Goal: Entertainment & Leisure: Consume media (video, audio)

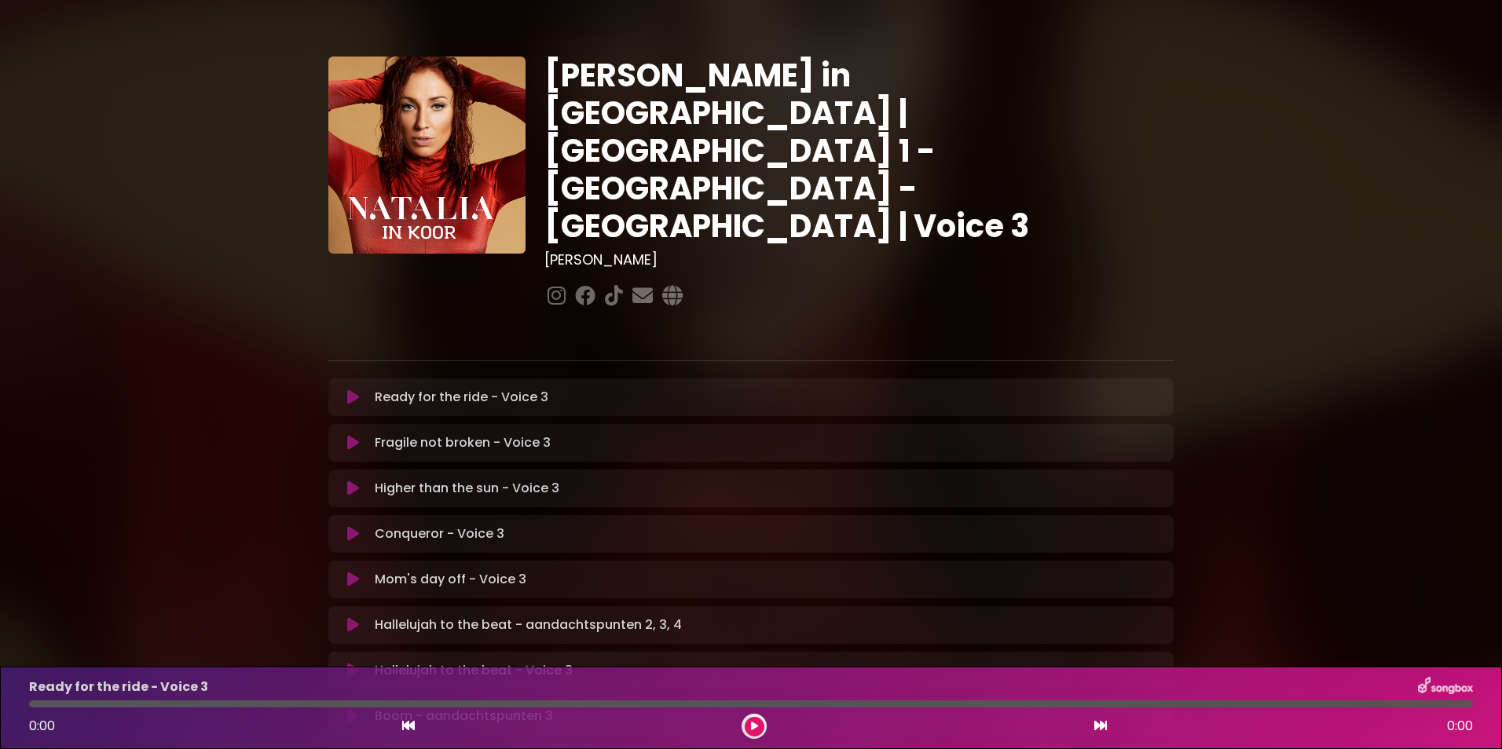
click at [1172, 606] on div "Hallelujah to the beat - aandachtspunten 2, 3, 4 Loading Track..." at bounding box center [750, 625] width 845 height 38
click at [270, 622] on div "[PERSON_NAME] in [GEOGRAPHIC_DATA] | [GEOGRAPHIC_DATA] 1 - [GEOGRAPHIC_DATA] - …" at bounding box center [750, 641] width 1037 height 1244
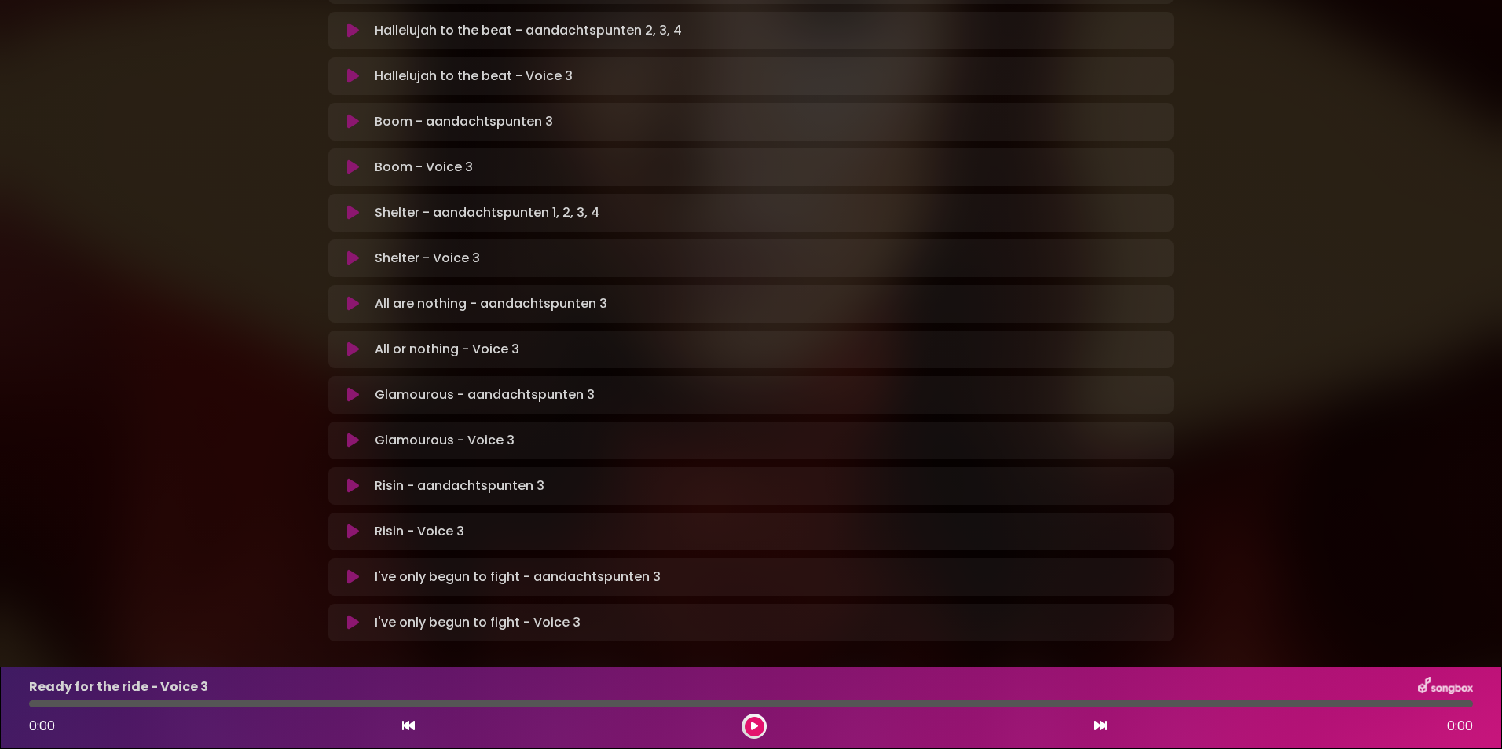
scroll to position [597, 0]
click at [352, 567] on icon at bounding box center [353, 575] width 12 height 16
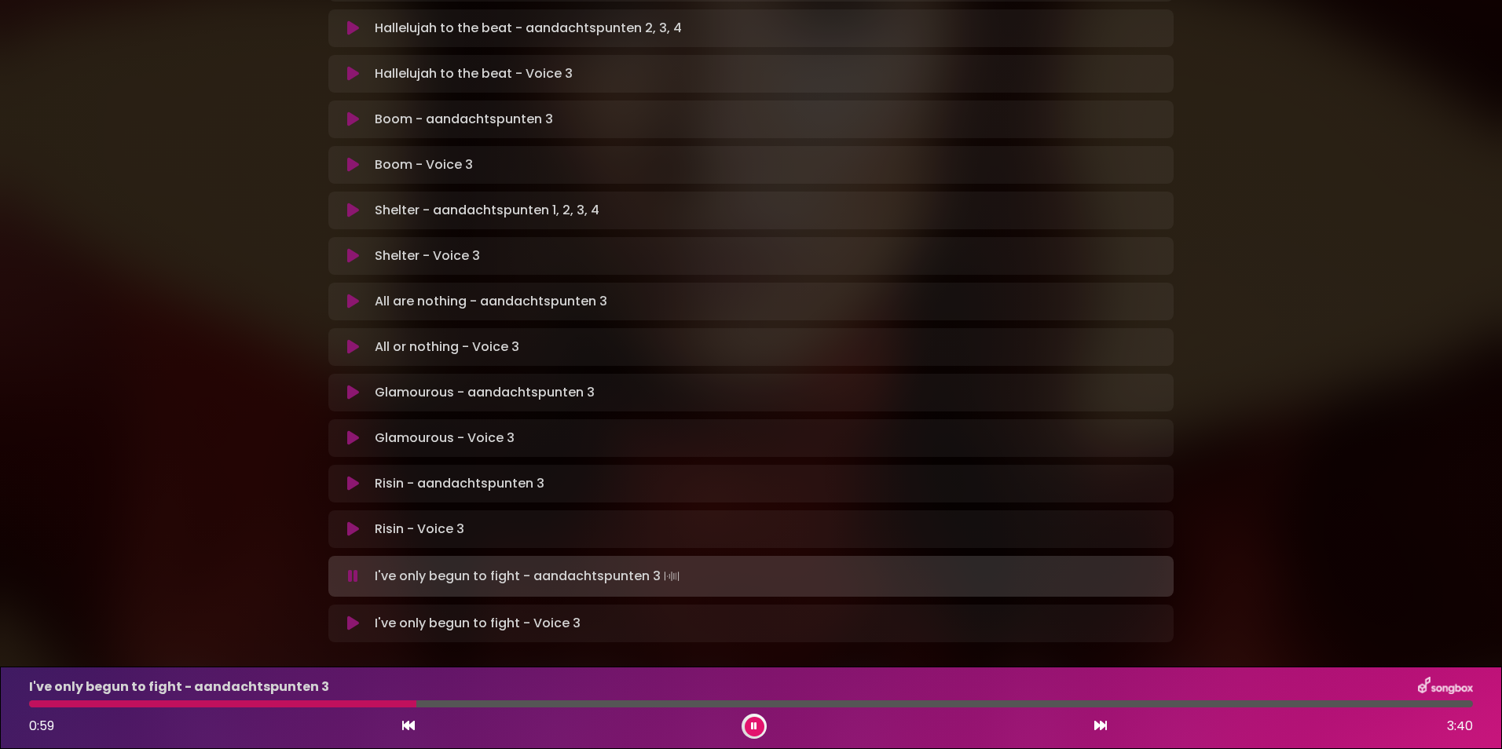
click at [761, 724] on button at bounding box center [754, 727] width 20 height 20
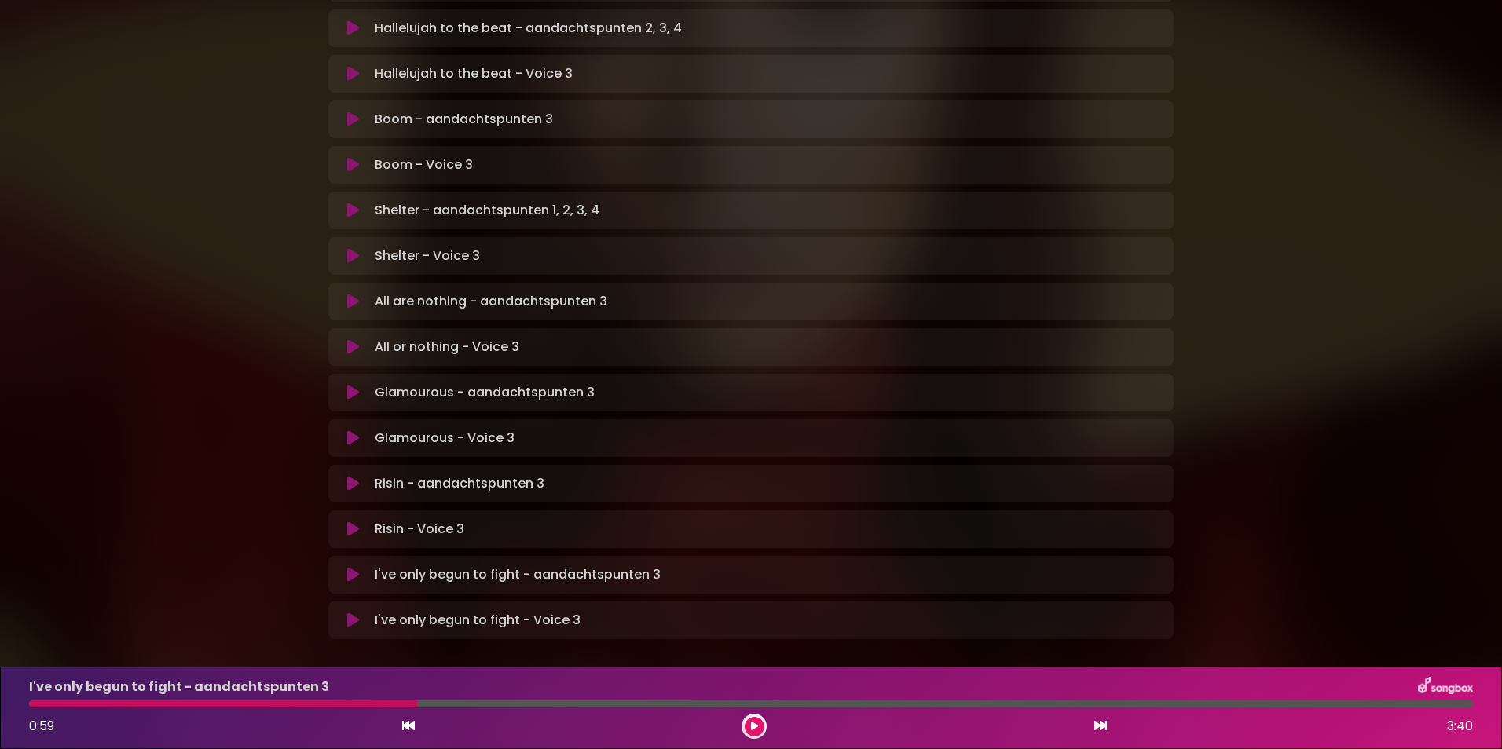
click at [761, 724] on button at bounding box center [754, 727] width 20 height 20
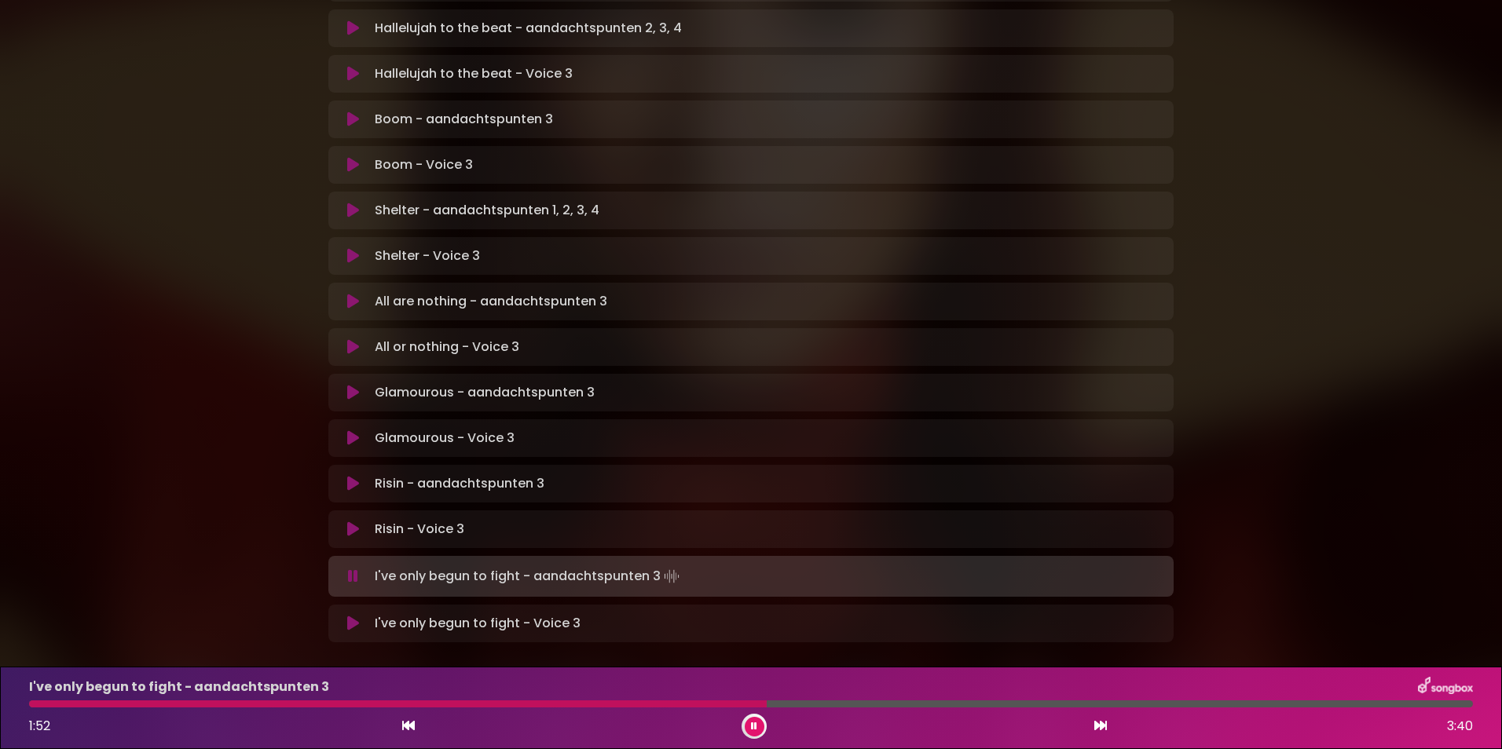
click at [597, 708] on div "I've only begun to fight - aandachtspunten 3 1:52 3:40" at bounding box center [751, 708] width 1462 height 62
click at [594, 697] on div "I've only begun to fight - aandachtspunten 3 1:53 3:40" at bounding box center [751, 708] width 1462 height 62
click at [594, 706] on div at bounding box center [406, 704] width 755 height 7
click at [536, 704] on div at bounding box center [319, 704] width 580 height 7
click at [475, 702] on div at bounding box center [291, 704] width 525 height 7
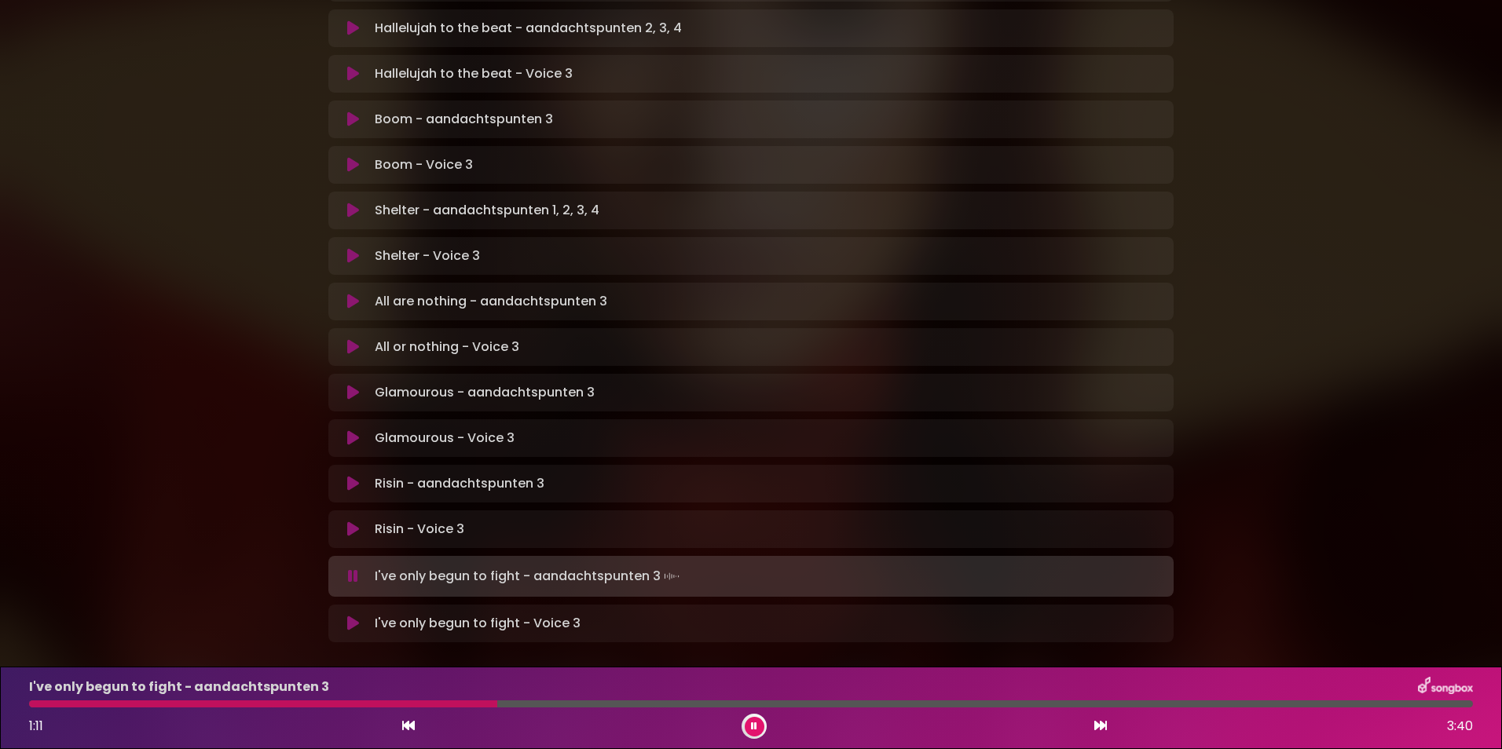
click at [450, 702] on div at bounding box center [263, 704] width 468 height 7
click at [405, 702] on div at bounding box center [246, 704] width 435 height 7
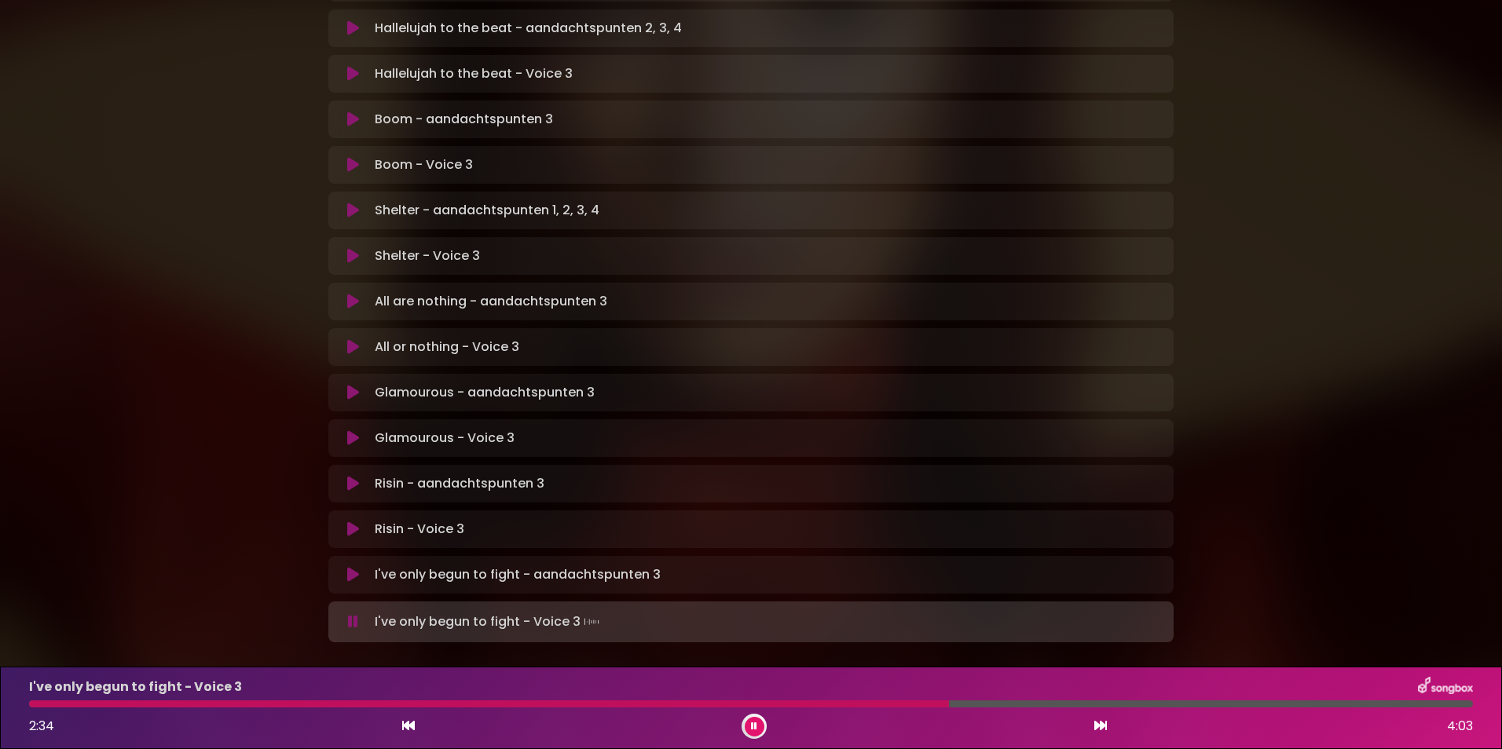
click at [111, 703] on div at bounding box center [489, 704] width 920 height 7
click at [577, 704] on div at bounding box center [357, 704] width 656 height 7
click at [577, 704] on div at bounding box center [356, 704] width 655 height 7
click at [810, 701] on div at bounding box center [455, 704] width 852 height 7
click at [810, 701] on div at bounding box center [445, 704] width 833 height 7
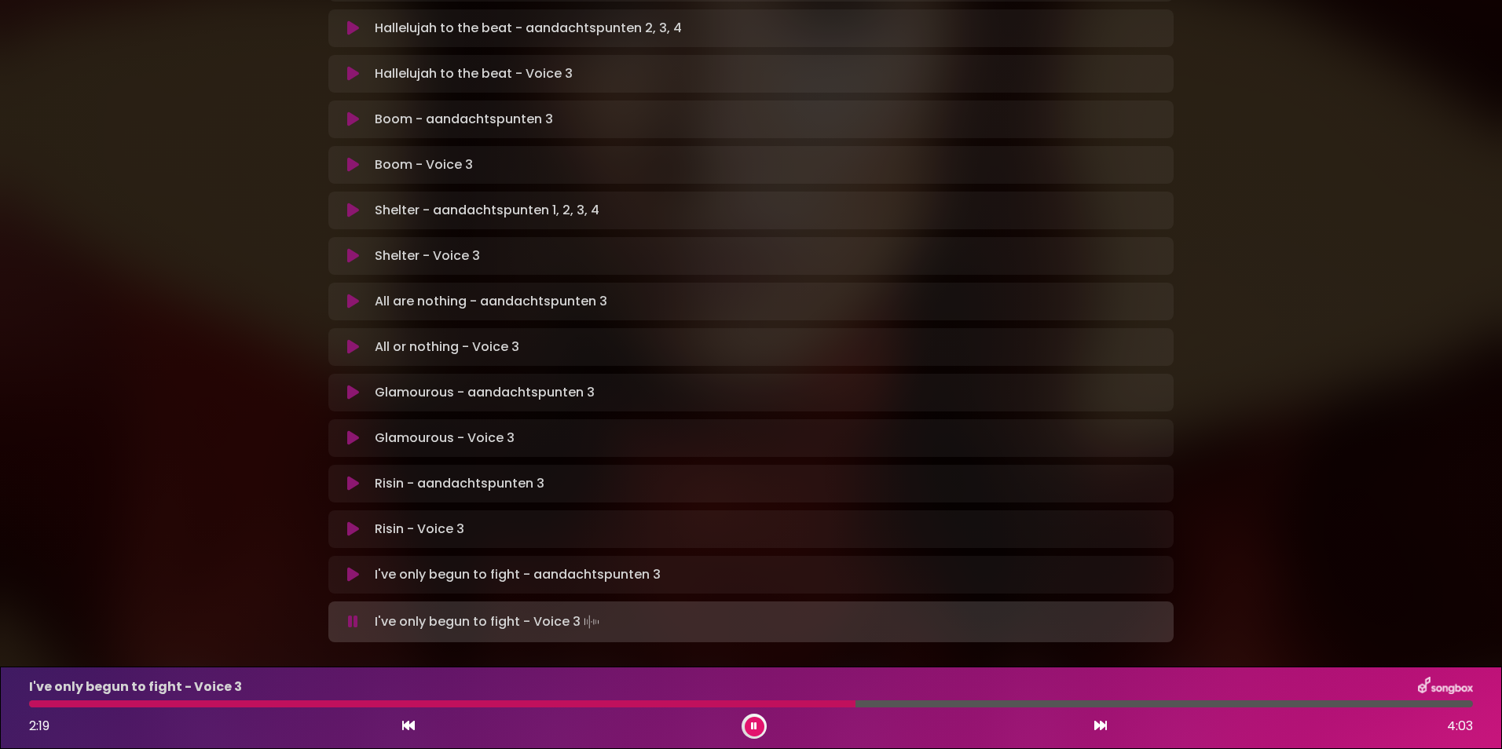
click at [810, 701] on div at bounding box center [442, 704] width 826 height 7
click at [812, 697] on div "I've only begun to fight - Voice 3 2:35 4:03" at bounding box center [751, 708] width 1462 height 62
click at [810, 703] on div at bounding box center [493, 704] width 929 height 7
click at [810, 703] on div at bounding box center [442, 704] width 826 height 7
click at [810, 703] on div at bounding box center [439, 704] width 820 height 7
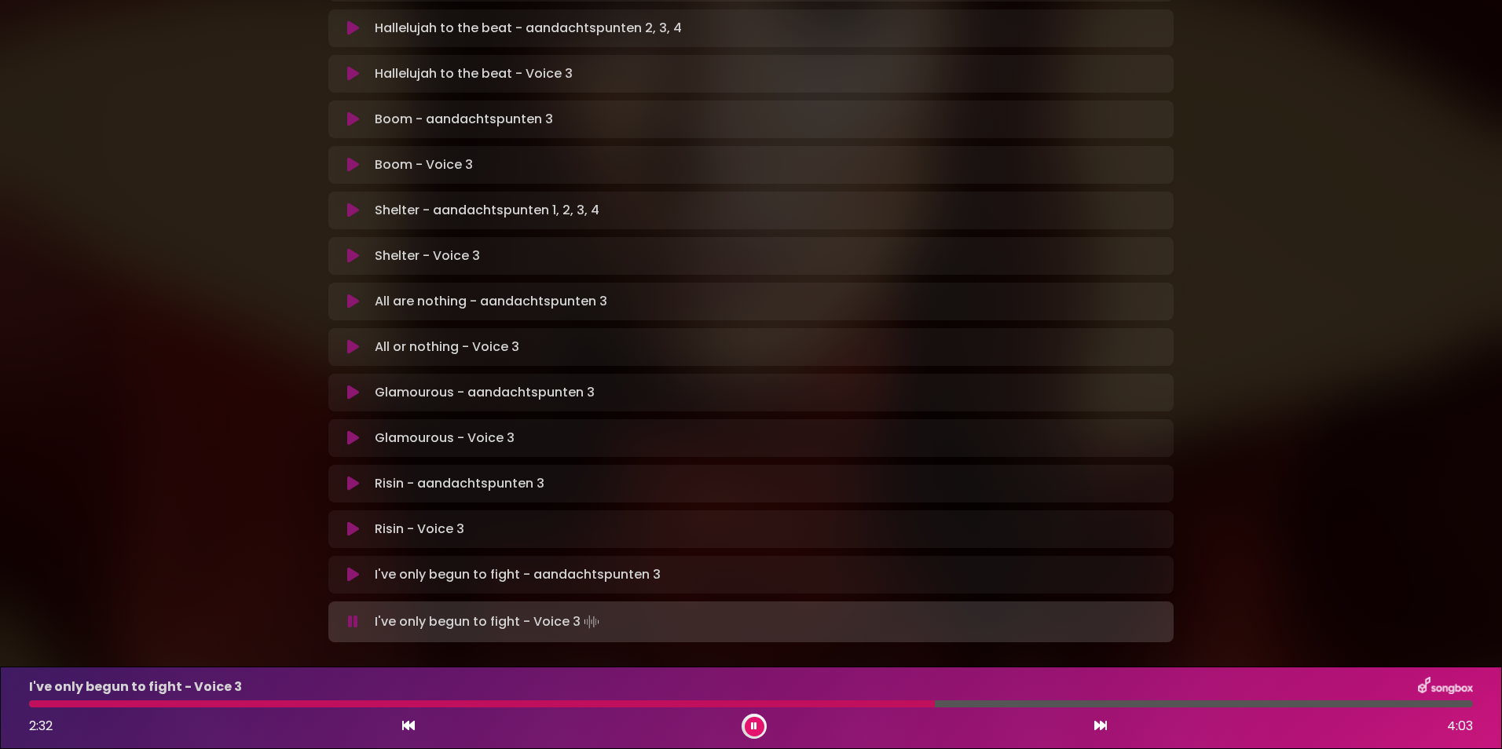
click at [810, 703] on div at bounding box center [481, 704] width 905 height 7
click at [810, 703] on div at bounding box center [482, 704] width 907 height 7
click at [810, 703] on div at bounding box center [489, 704] width 921 height 7
click at [113, 698] on div "I've only begun to fight - Voice 3 3:59 4:03" at bounding box center [751, 708] width 1462 height 62
click at [113, 701] on div at bounding box center [744, 704] width 1430 height 7
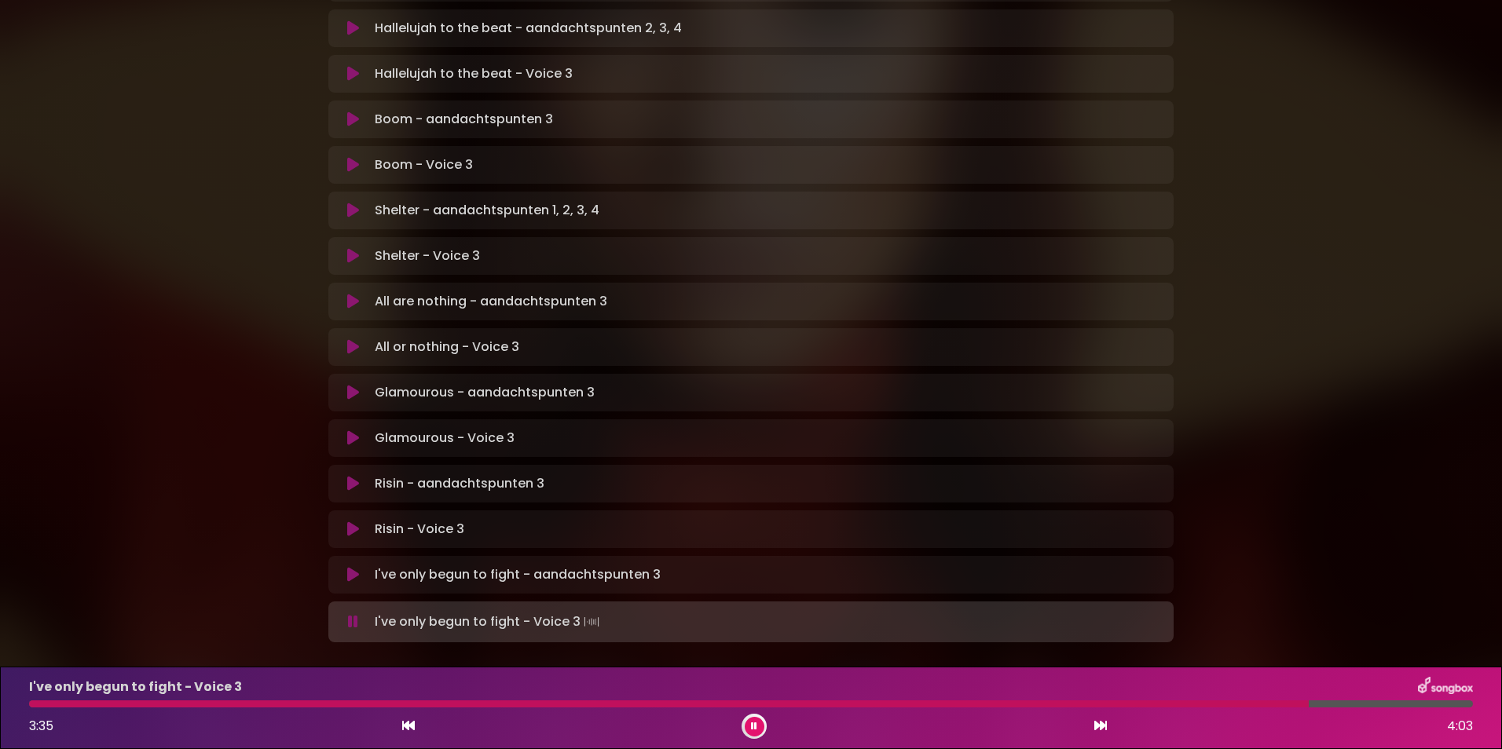
click at [1158, 703] on div at bounding box center [668, 704] width 1279 height 7
click at [1158, 703] on div at bounding box center [654, 704] width 1251 height 7
click at [1158, 703] on div at bounding box center [659, 704] width 1260 height 7
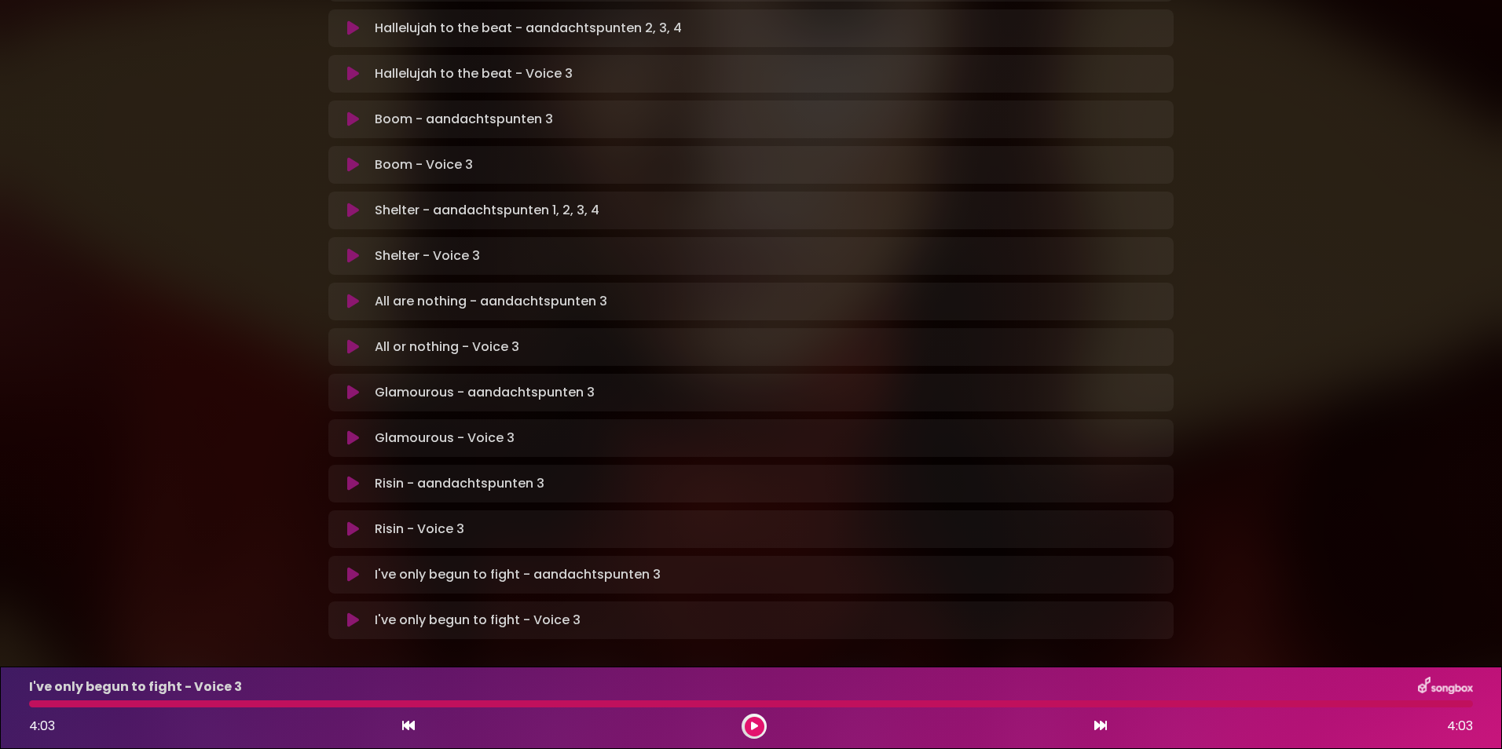
click at [351, 521] on icon at bounding box center [353, 529] width 12 height 16
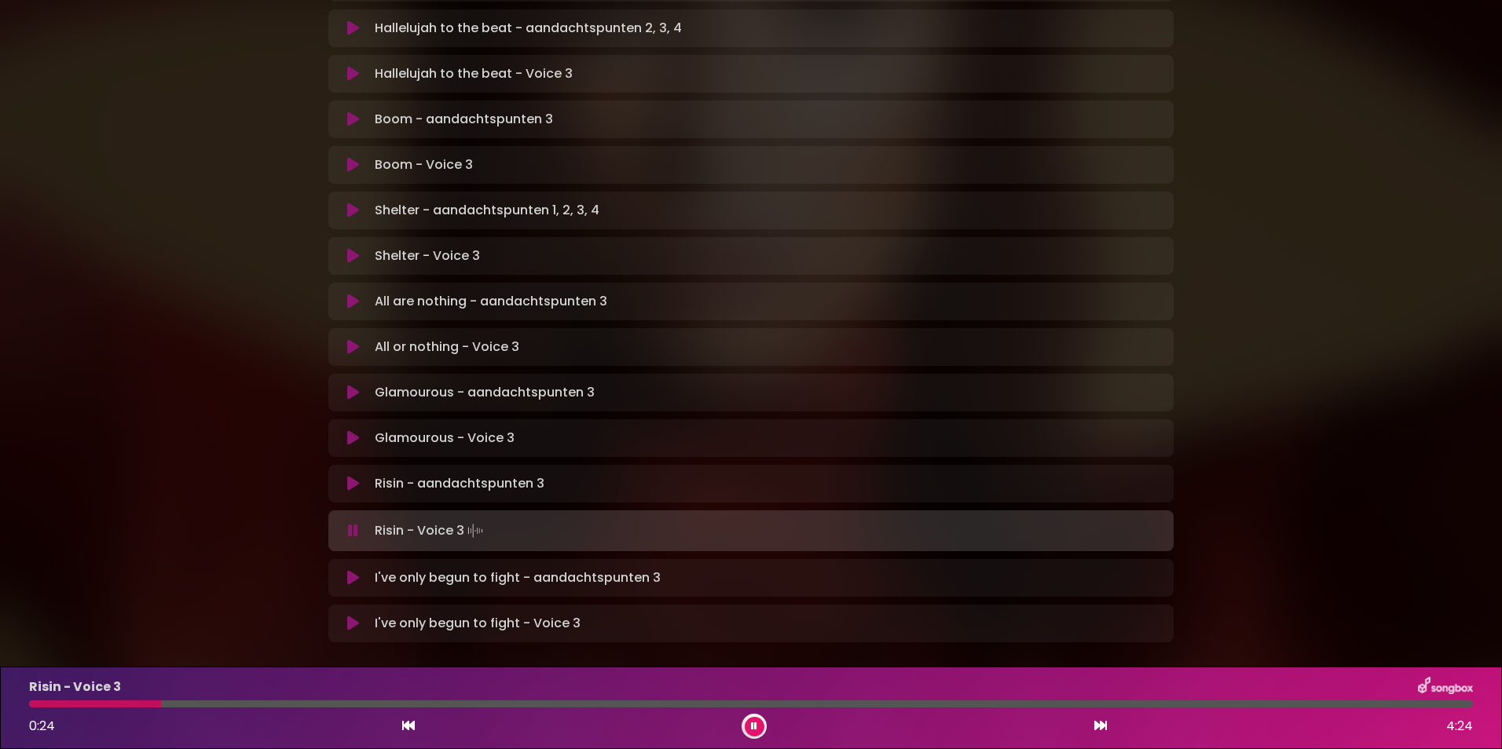
click at [57, 704] on div at bounding box center [95, 704] width 132 height 7
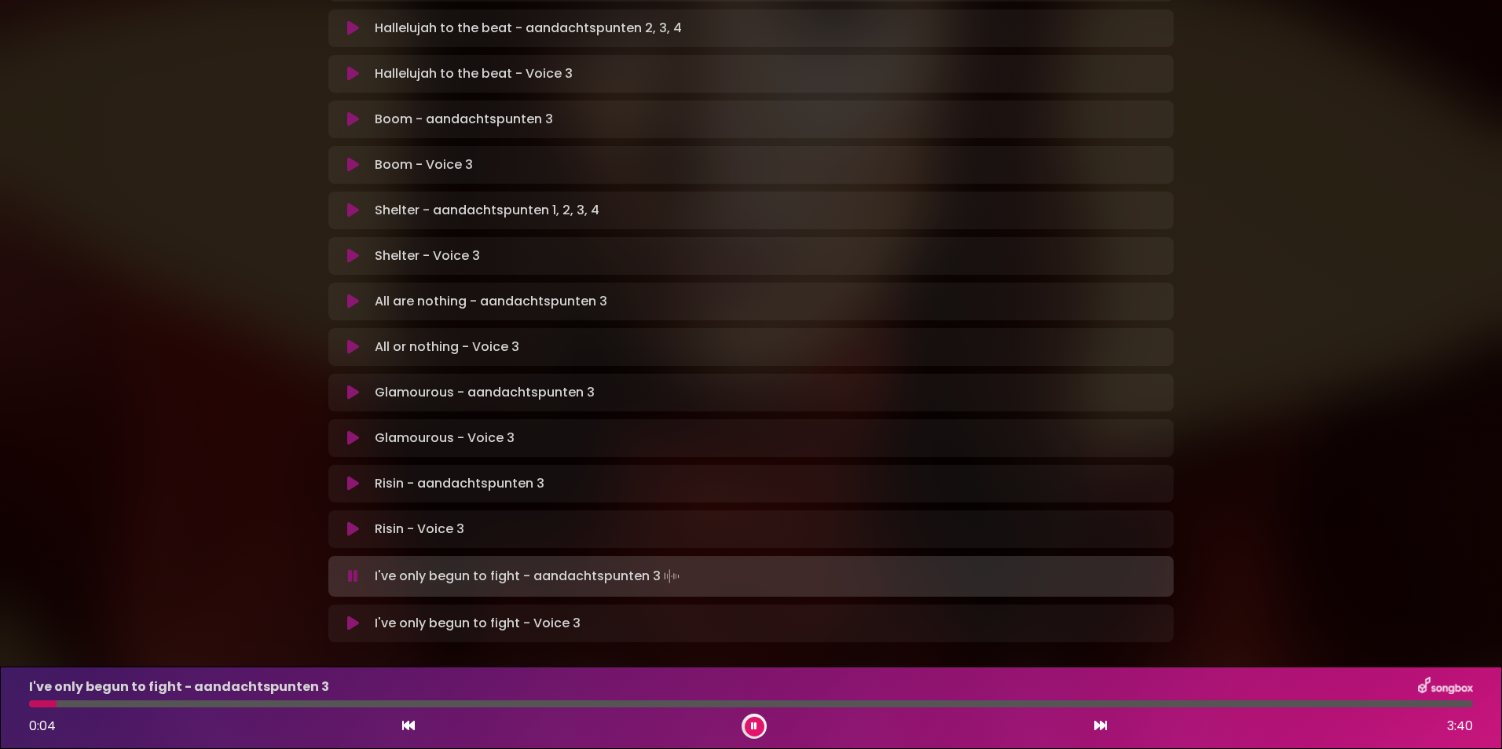
click at [434, 474] on p "Risin - aandachtspunten 3 Loading Track..." at bounding box center [460, 483] width 170 height 19
drag, startPoint x: 434, startPoint y: 433, endPoint x: 352, endPoint y: 427, distance: 82.7
click at [352, 476] on icon at bounding box center [353, 484] width 12 height 16
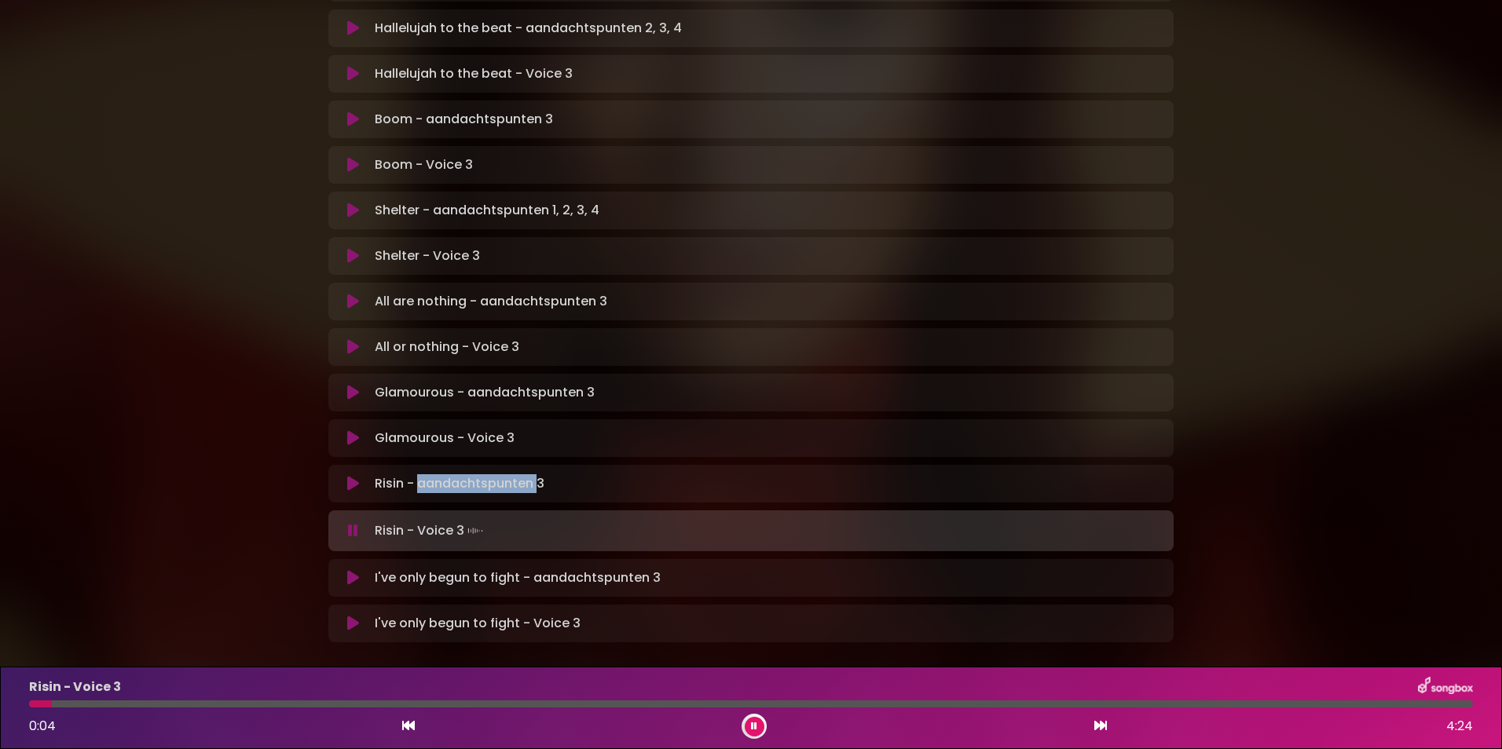
click at [752, 726] on icon at bounding box center [754, 726] width 6 height 9
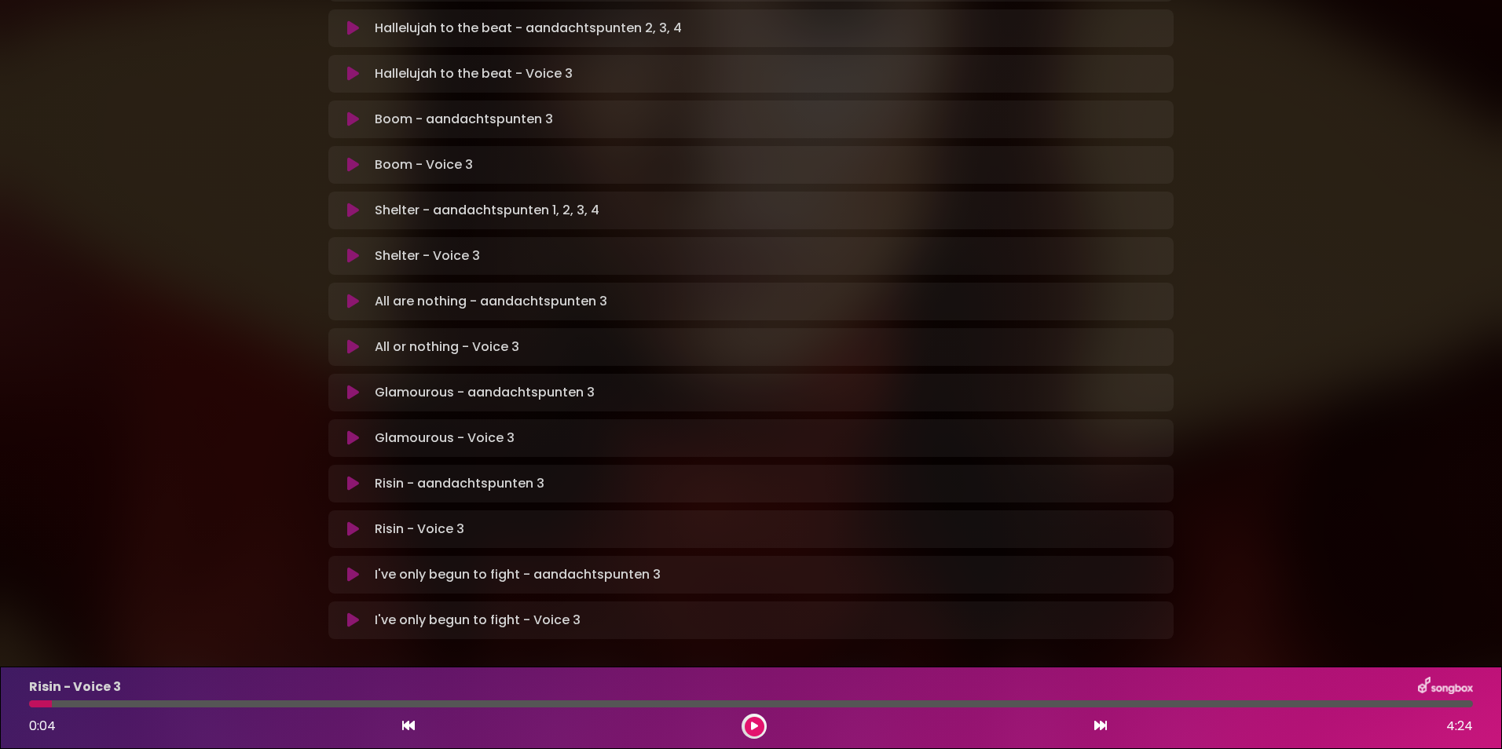
click at [1209, 399] on div "[PERSON_NAME] in [GEOGRAPHIC_DATA] | [GEOGRAPHIC_DATA] 1 - [GEOGRAPHIC_DATA] - …" at bounding box center [750, 44] width 1037 height 1244
click at [419, 520] on p "Risin - Voice 3 Loading Track..." at bounding box center [420, 529] width 90 height 19
click at [347, 521] on icon at bounding box center [353, 529] width 12 height 16
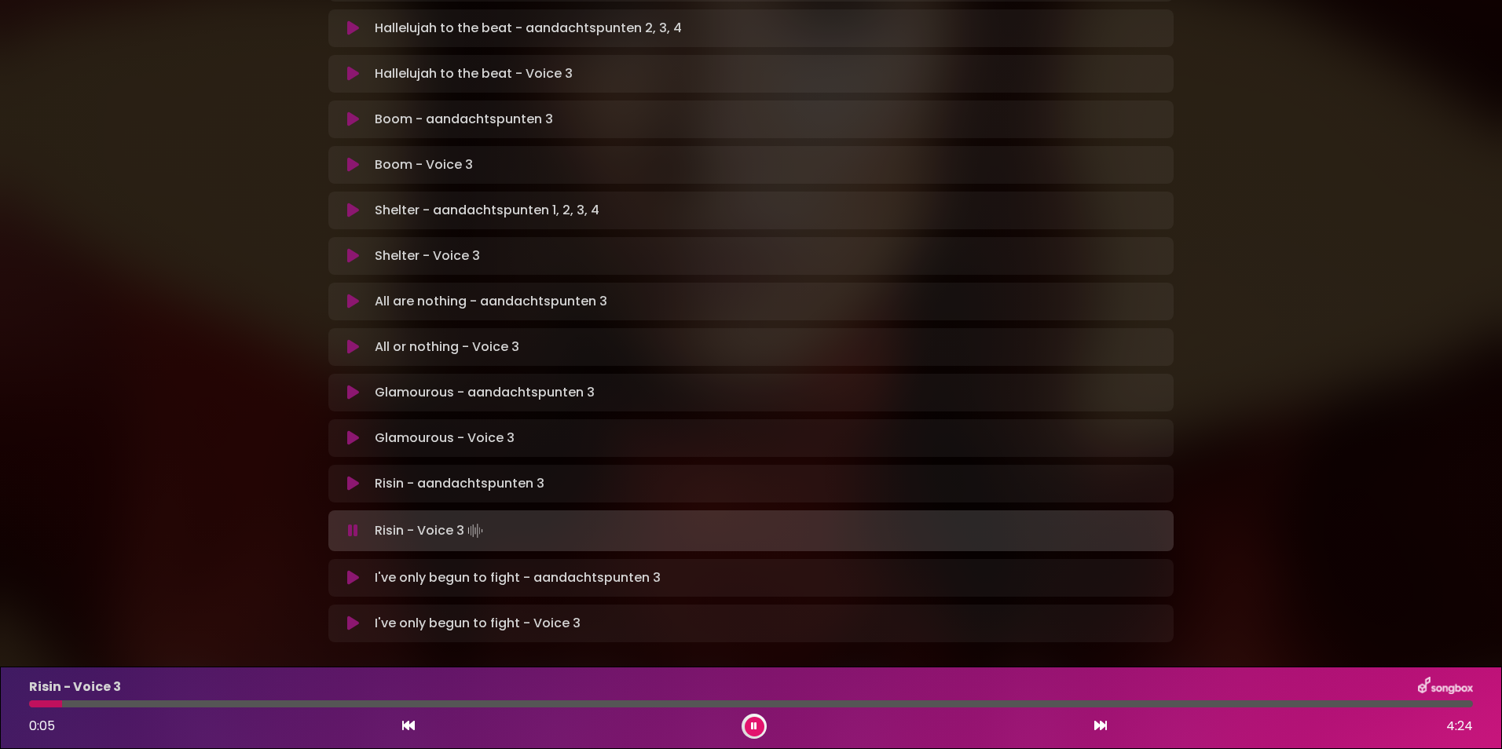
click at [142, 703] on div at bounding box center [750, 704] width 1443 height 7
click at [298, 707] on div at bounding box center [750, 704] width 1443 height 7
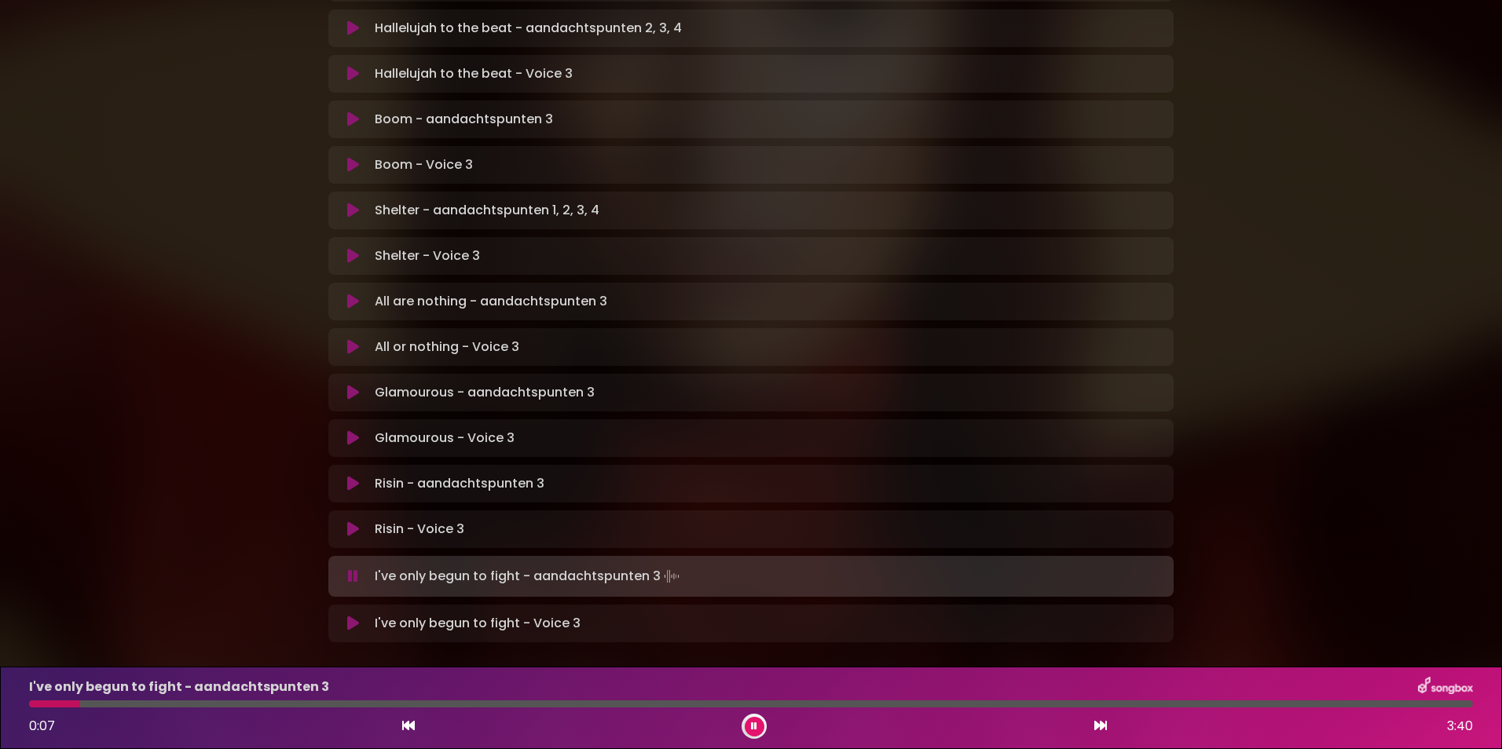
click at [356, 385] on icon at bounding box center [353, 393] width 12 height 16
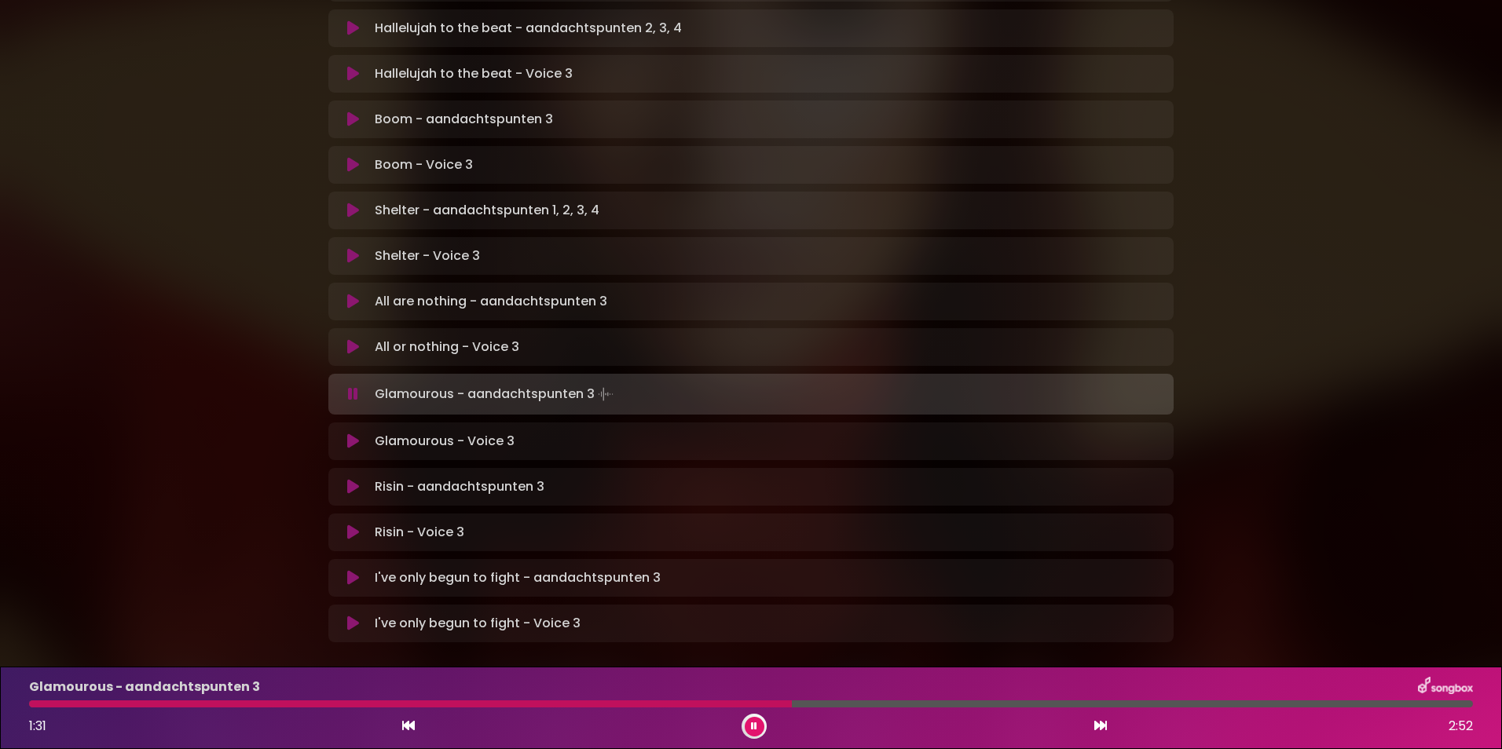
click at [669, 708] on div "Glamourous - aandachtspunten 3 1:31 2:52" at bounding box center [751, 708] width 1462 height 62
click at [668, 702] on div at bounding box center [414, 704] width 771 height 7
click at [602, 702] on div at bounding box center [357, 704] width 657 height 7
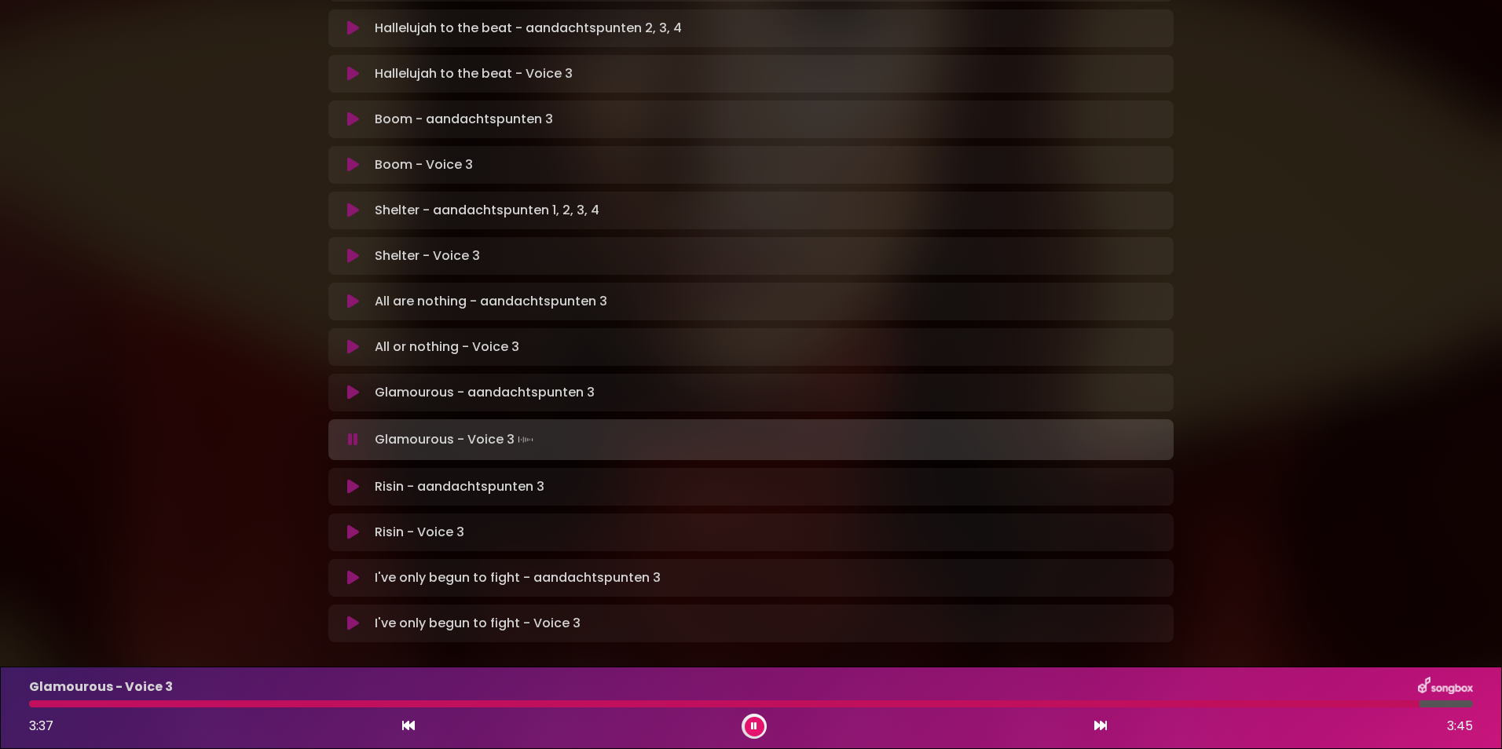
click at [467, 383] on p "Glamourous - aandachtspunten 3 Loading Track..." at bounding box center [485, 392] width 220 height 19
click at [359, 385] on button at bounding box center [353, 393] width 31 height 16
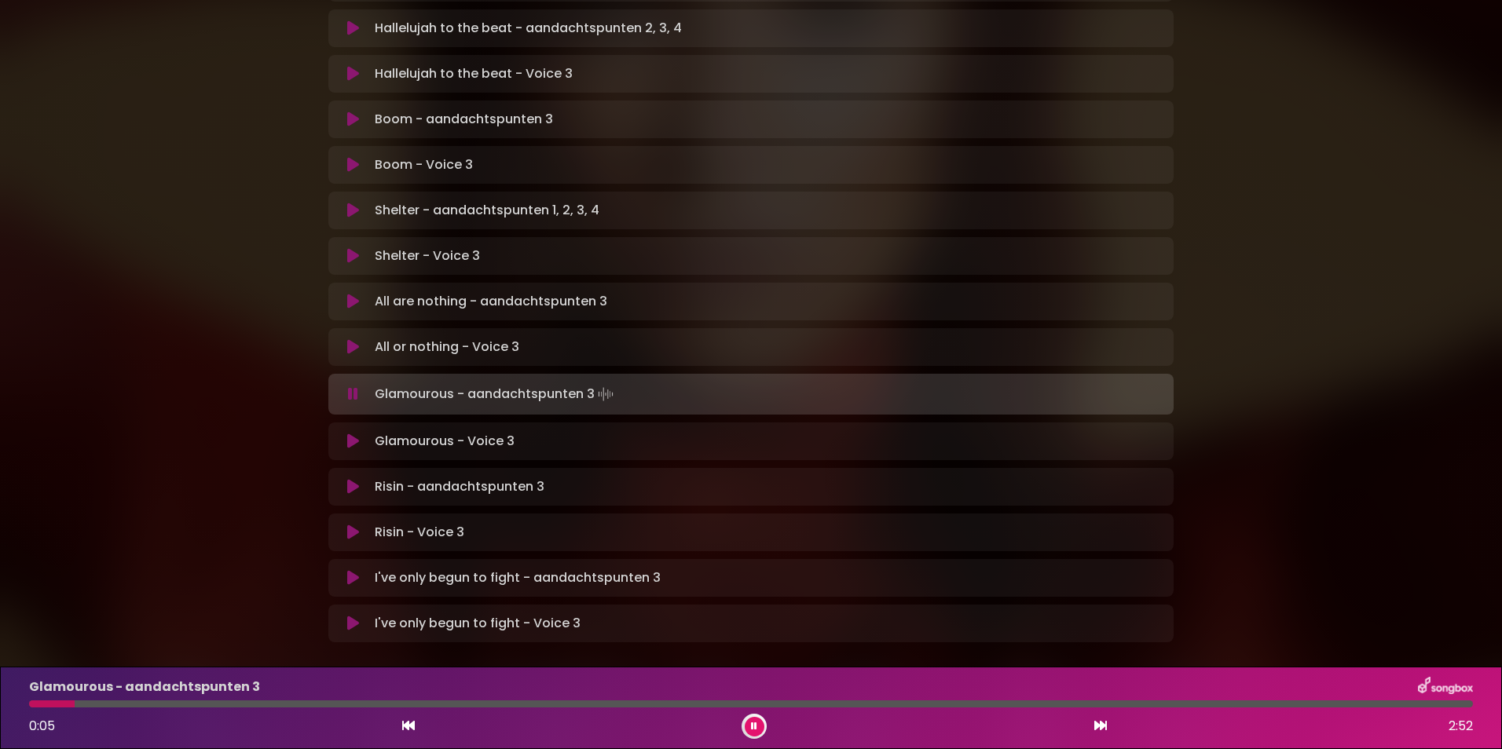
click at [259, 706] on div at bounding box center [750, 704] width 1443 height 7
click at [503, 701] on div at bounding box center [750, 704] width 1443 height 7
click at [930, 701] on div at bounding box center [750, 704] width 1443 height 7
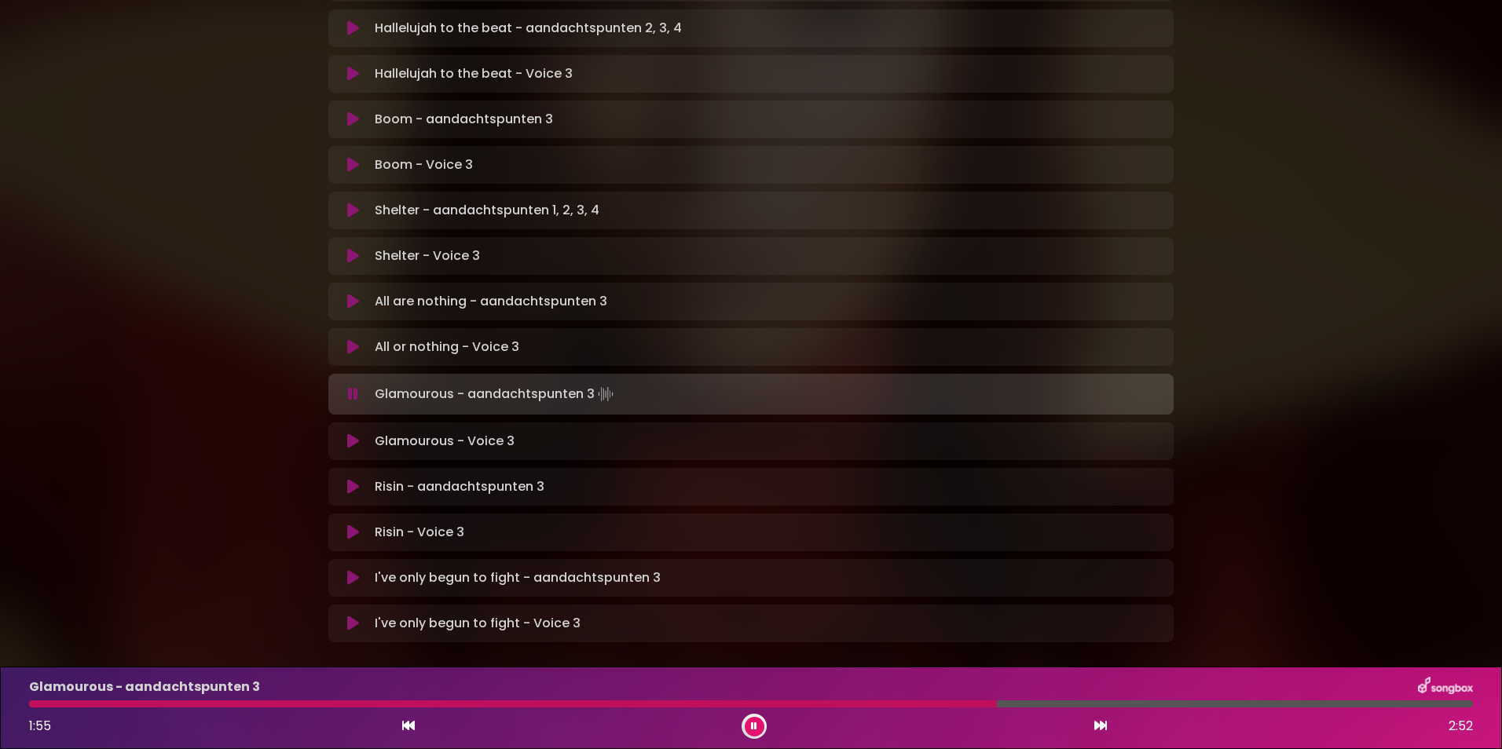
click at [910, 701] on div at bounding box center [513, 704] width 968 height 7
click at [347, 294] on icon at bounding box center [353, 302] width 12 height 16
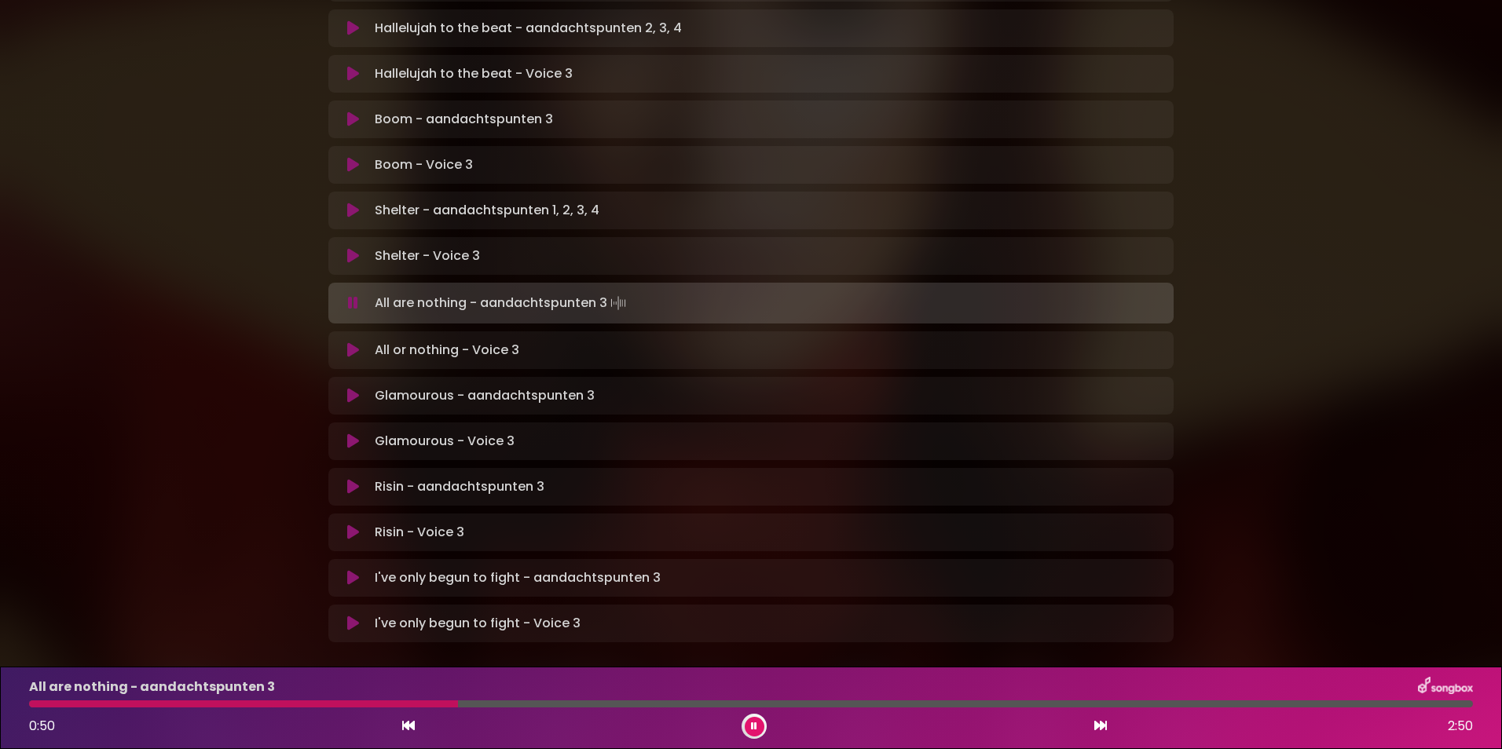
click at [59, 702] on div at bounding box center [243, 704] width 429 height 7
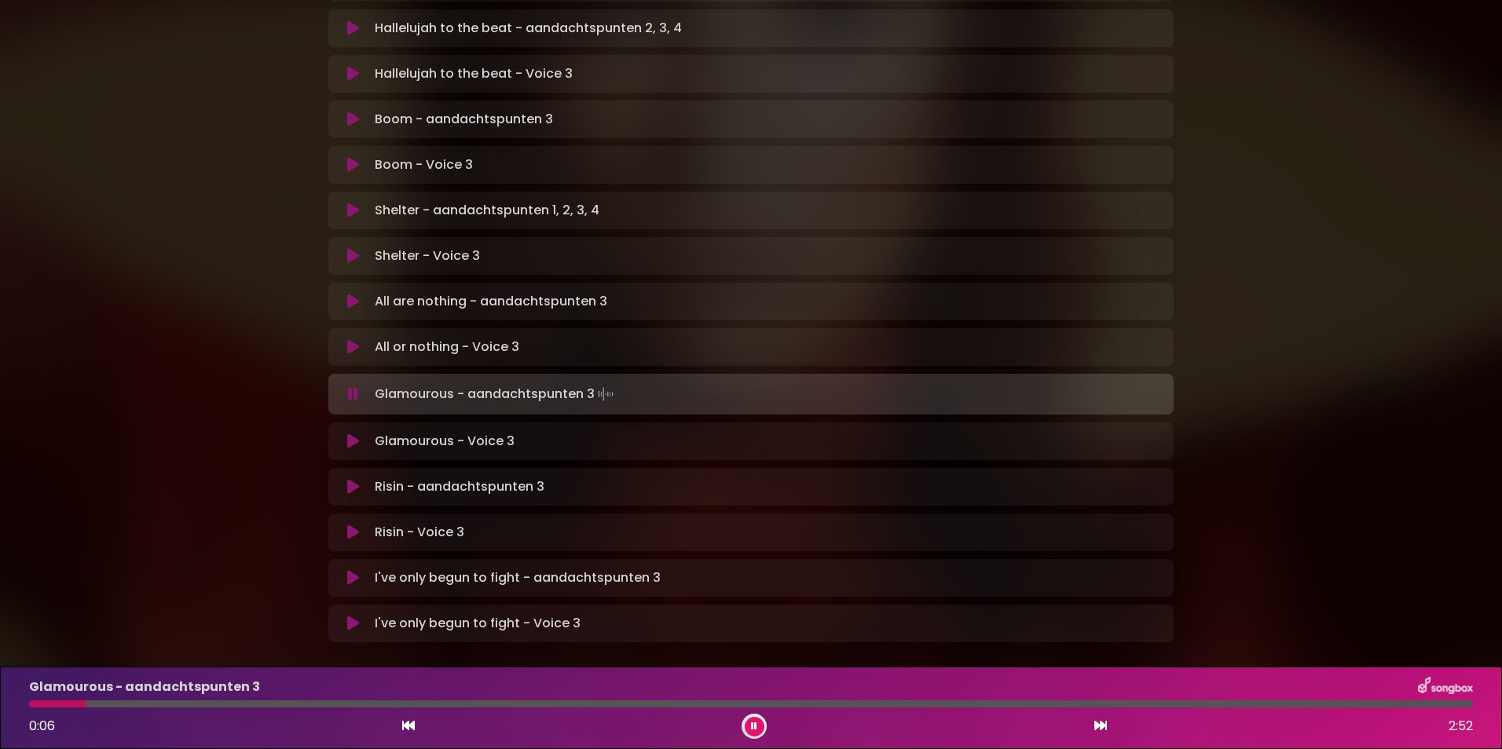
click at [349, 203] on icon at bounding box center [353, 211] width 12 height 16
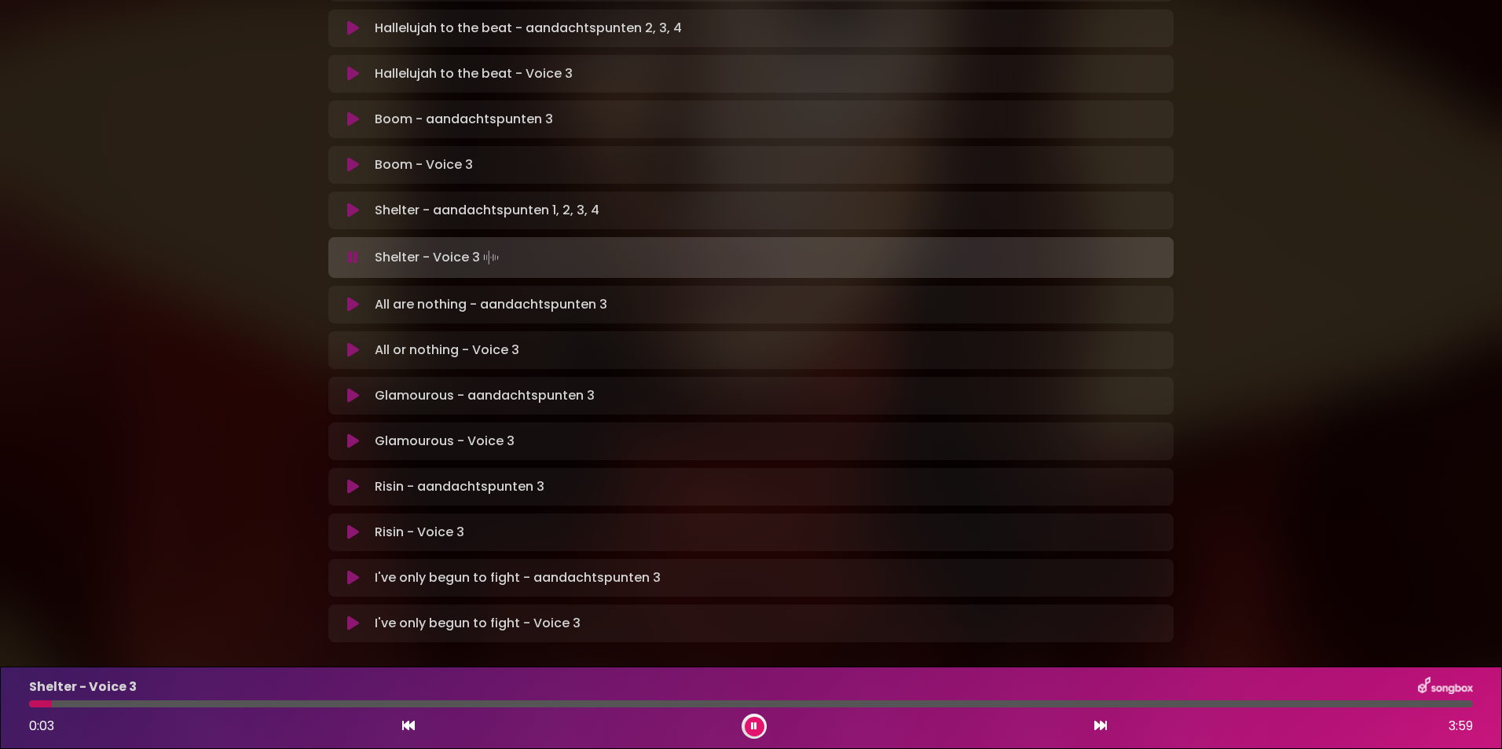
click at [302, 702] on div at bounding box center [750, 704] width 1443 height 7
click at [270, 703] on div at bounding box center [177, 704] width 296 height 7
click at [242, 704] on div at bounding box center [157, 704] width 256 height 7
click at [201, 704] on div at bounding box center [145, 704] width 232 height 7
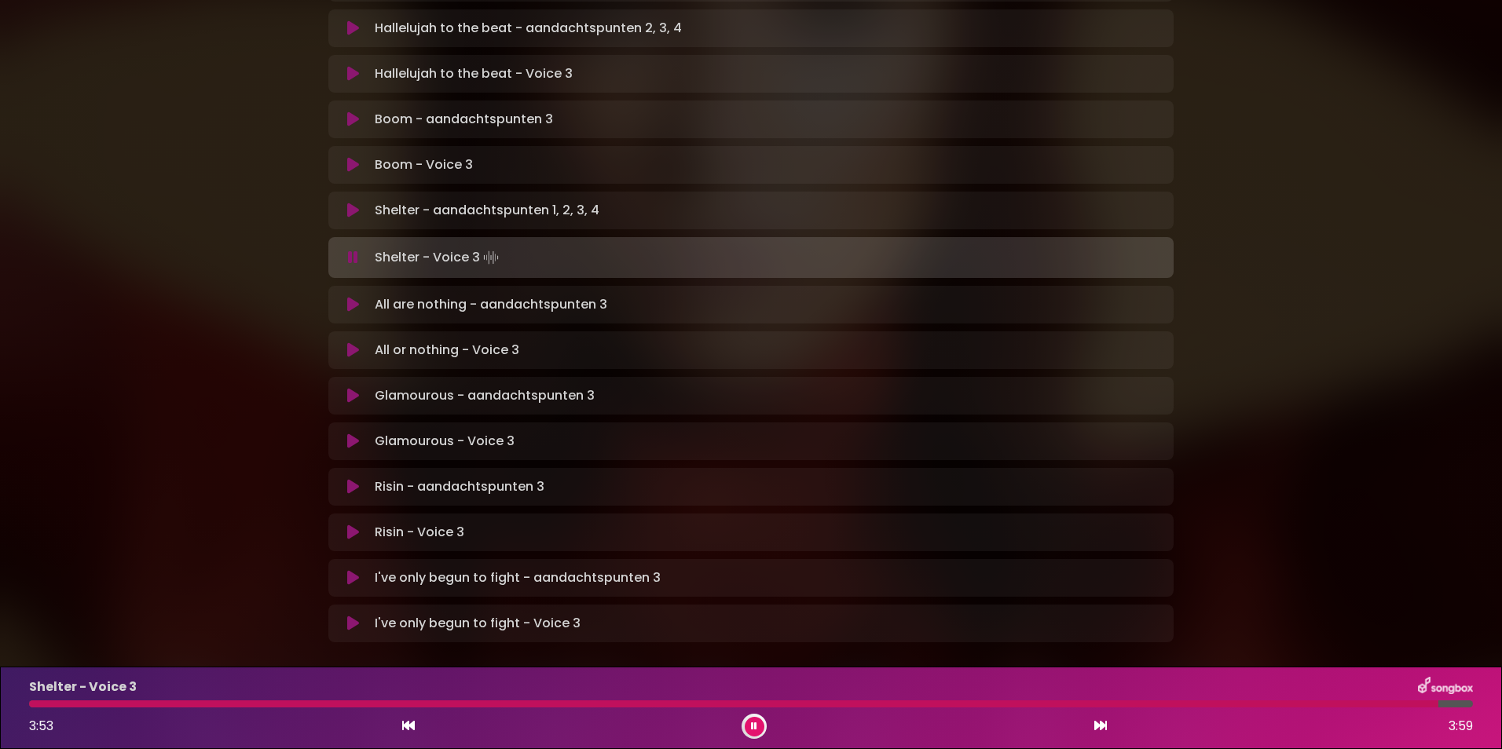
click at [201, 704] on div at bounding box center [733, 704] width 1409 height 7
click at [395, 110] on p "Boom - aandachtspunten 3 Loading Track..." at bounding box center [464, 119] width 178 height 19
click at [356, 112] on icon at bounding box center [353, 120] width 12 height 16
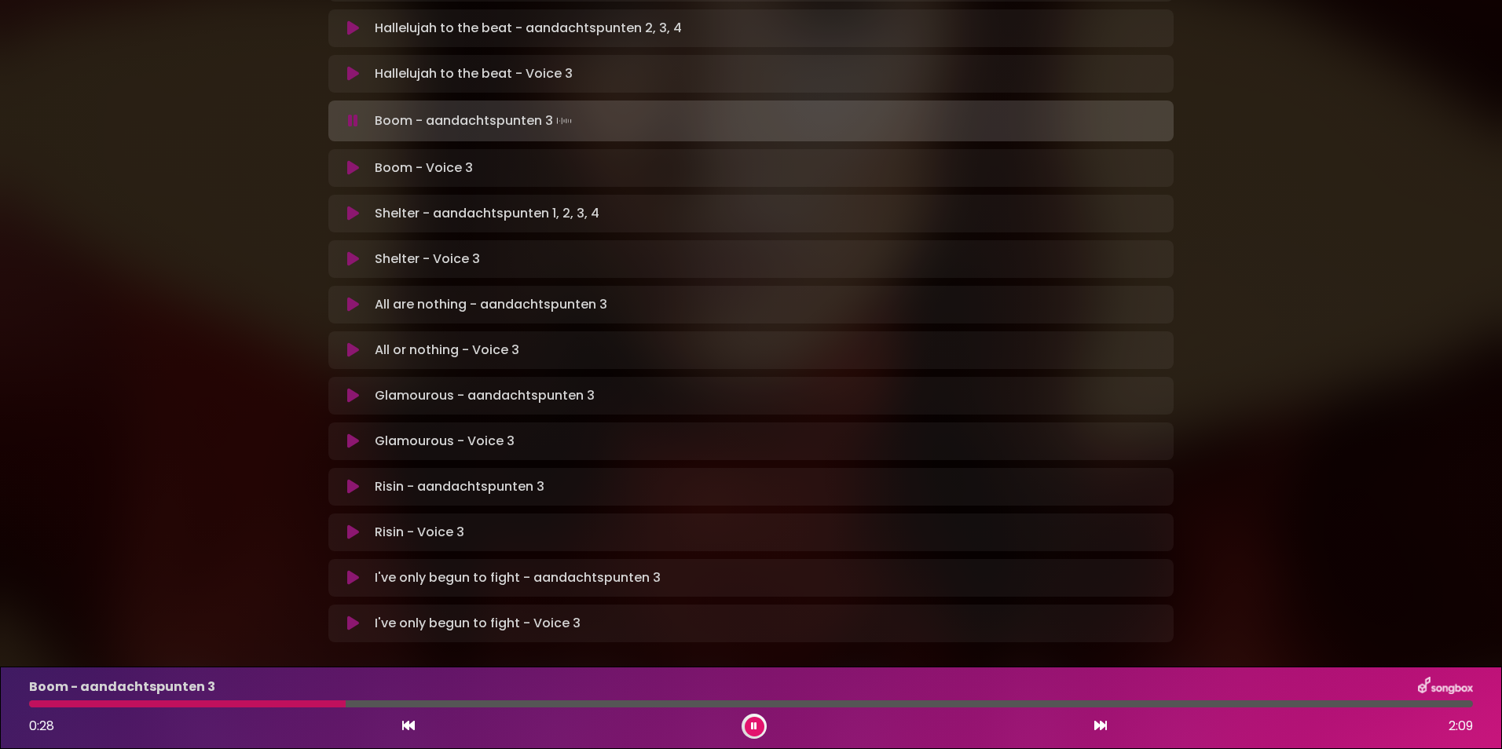
click at [745, 724] on button at bounding box center [754, 727] width 20 height 20
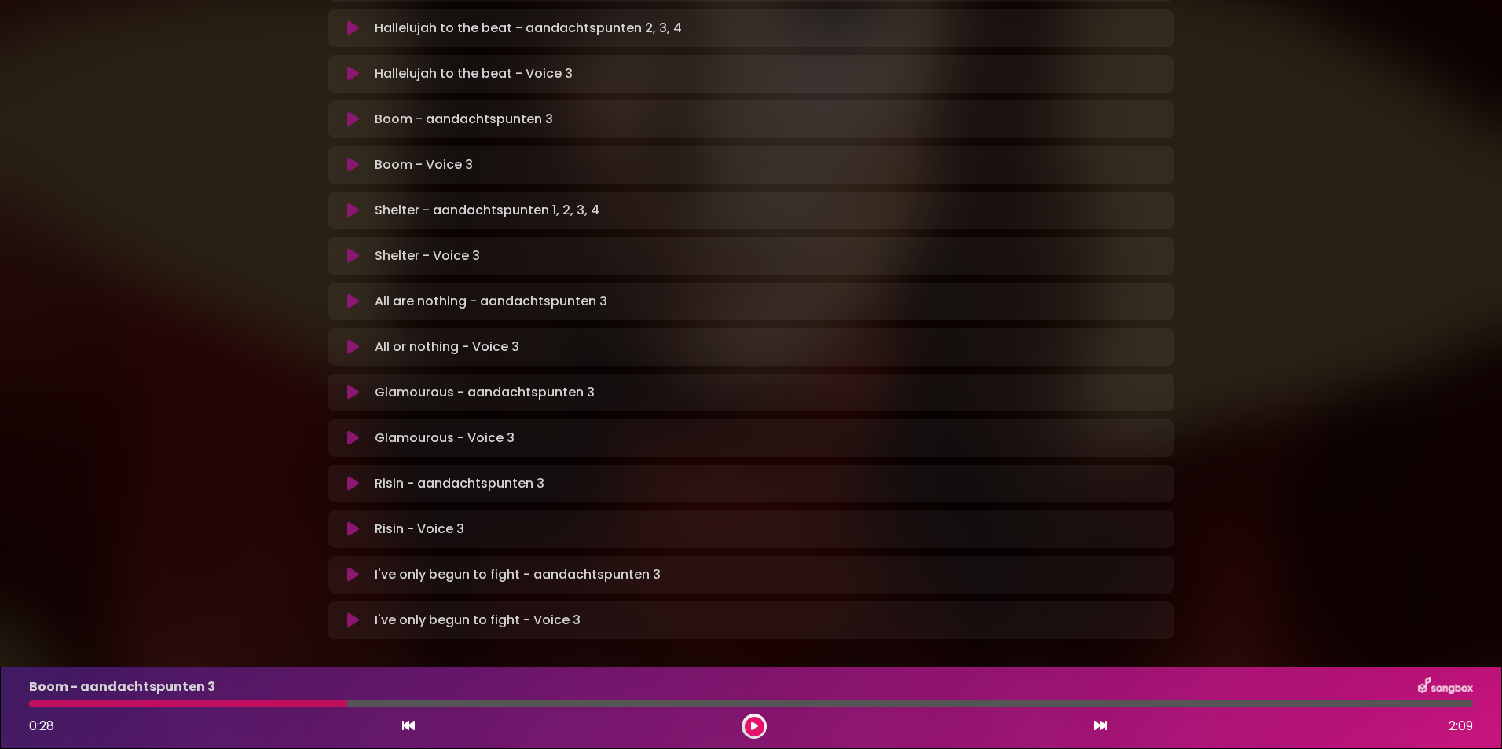
click at [747, 722] on button at bounding box center [754, 727] width 20 height 20
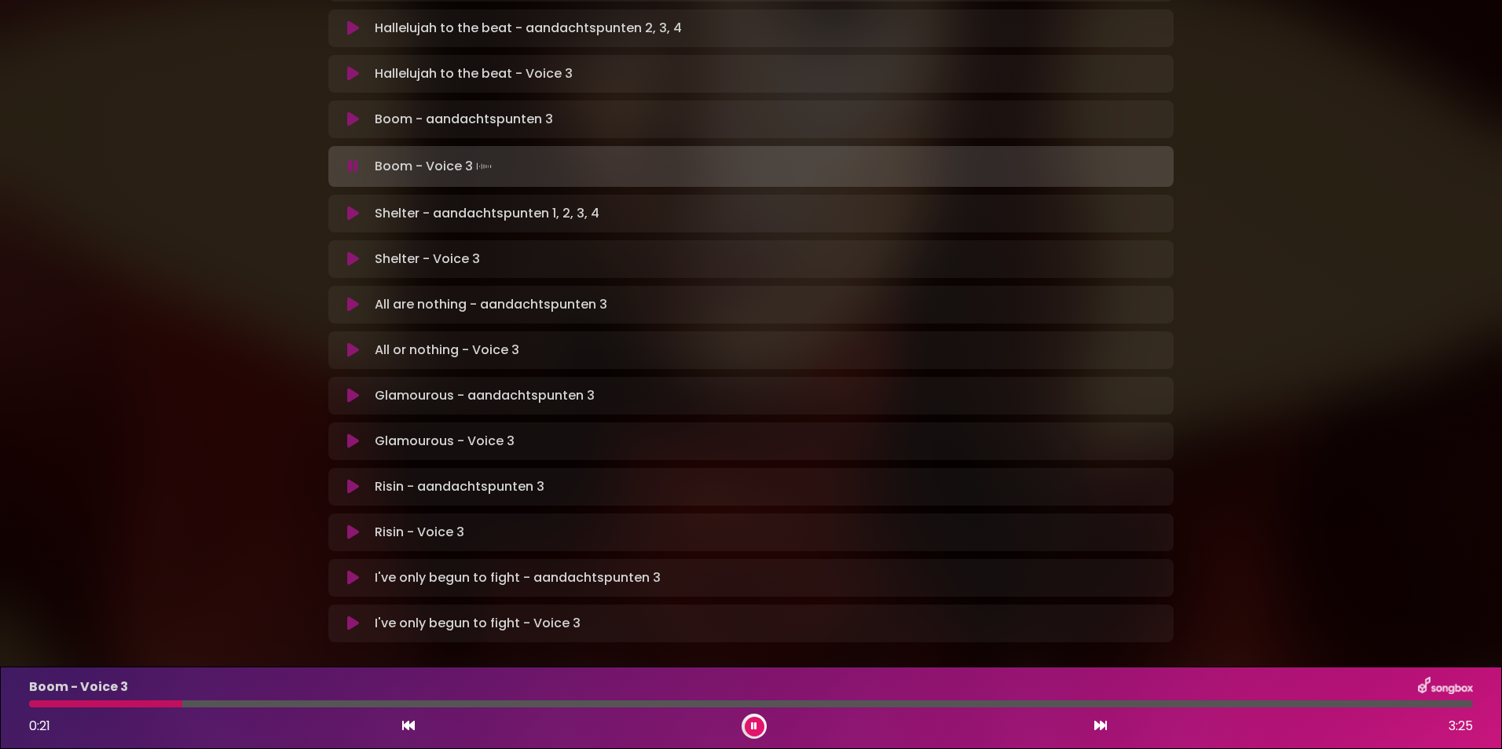
click at [747, 722] on button at bounding box center [754, 727] width 20 height 20
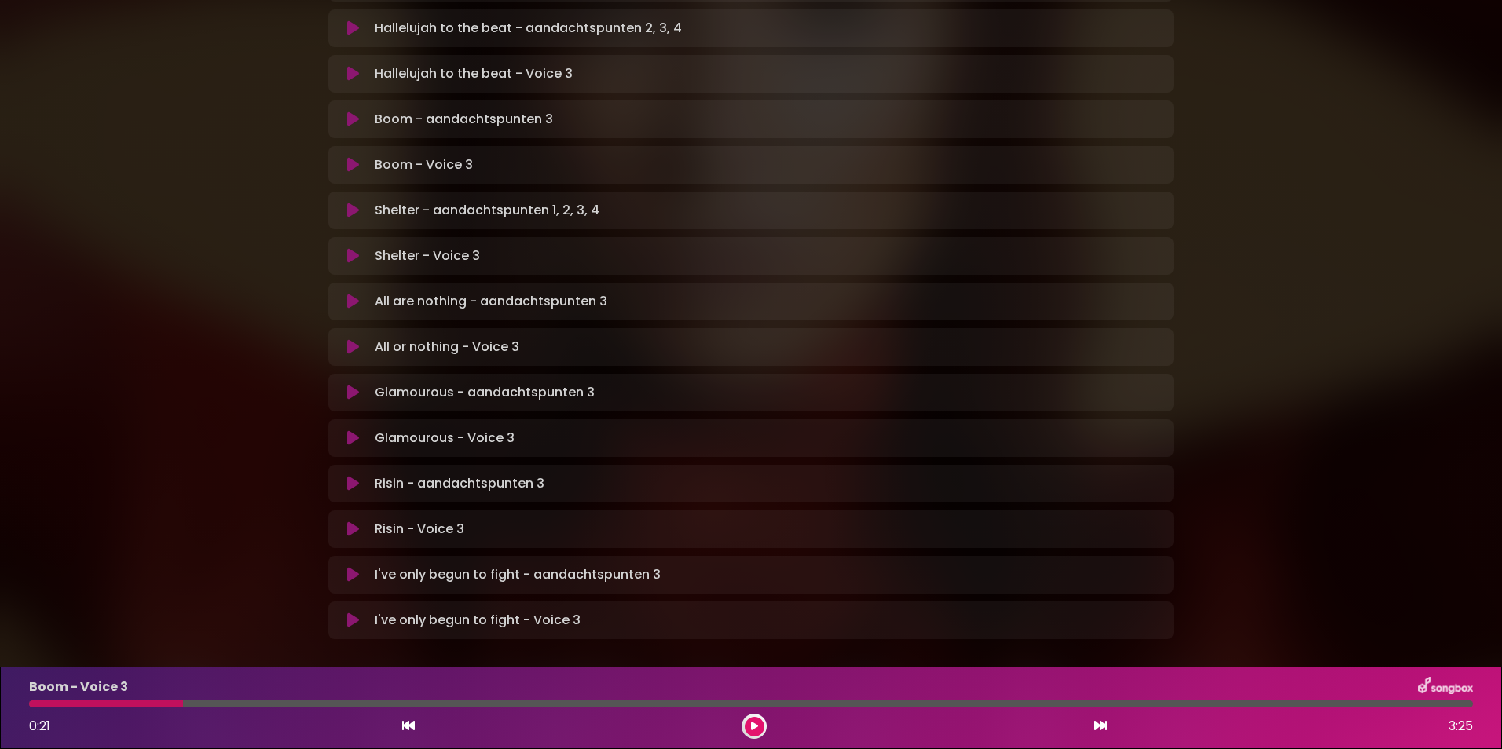
click at [1304, 82] on div "[PERSON_NAME] in [GEOGRAPHIC_DATA] | [GEOGRAPHIC_DATA] 1 - [GEOGRAPHIC_DATA] - …" at bounding box center [751, 44] width 1502 height 1244
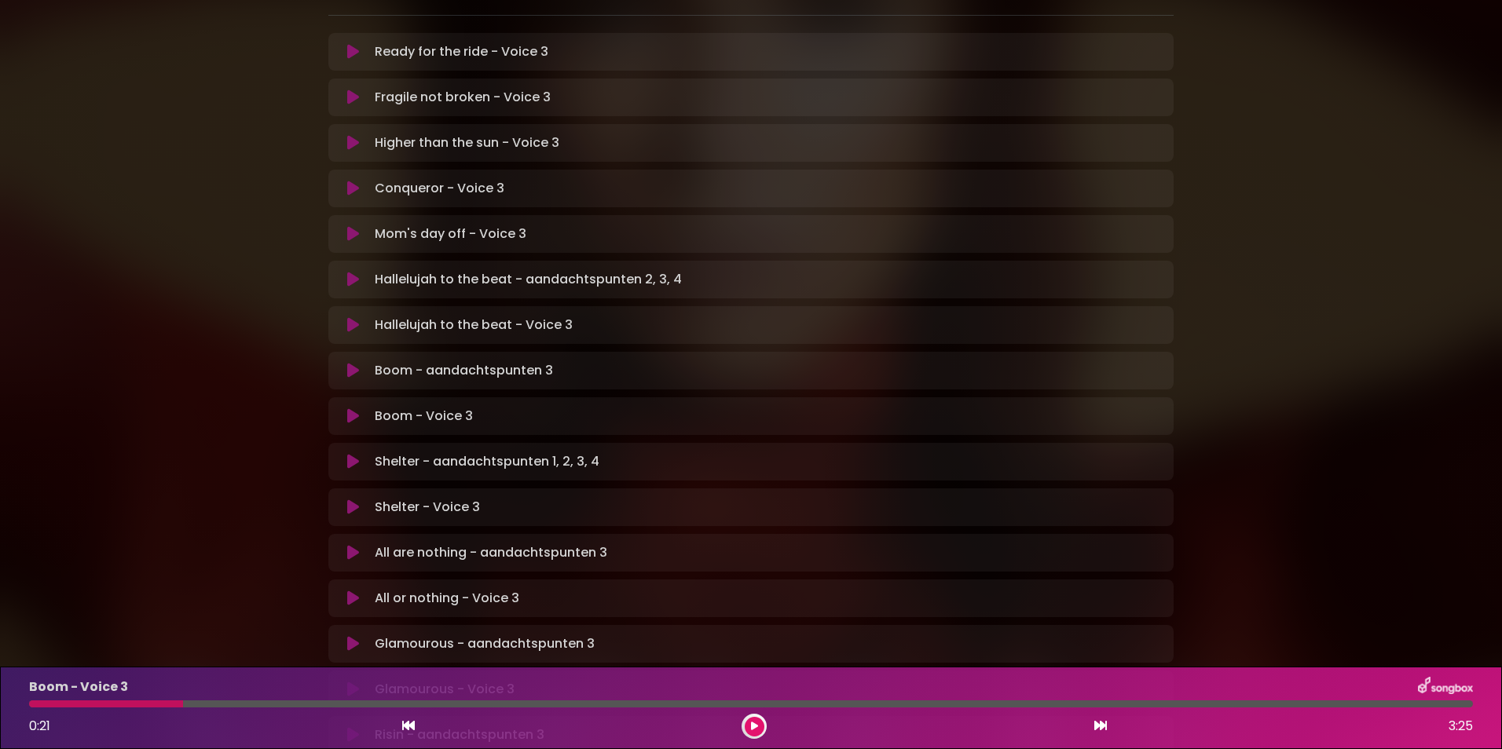
scroll to position [314, 0]
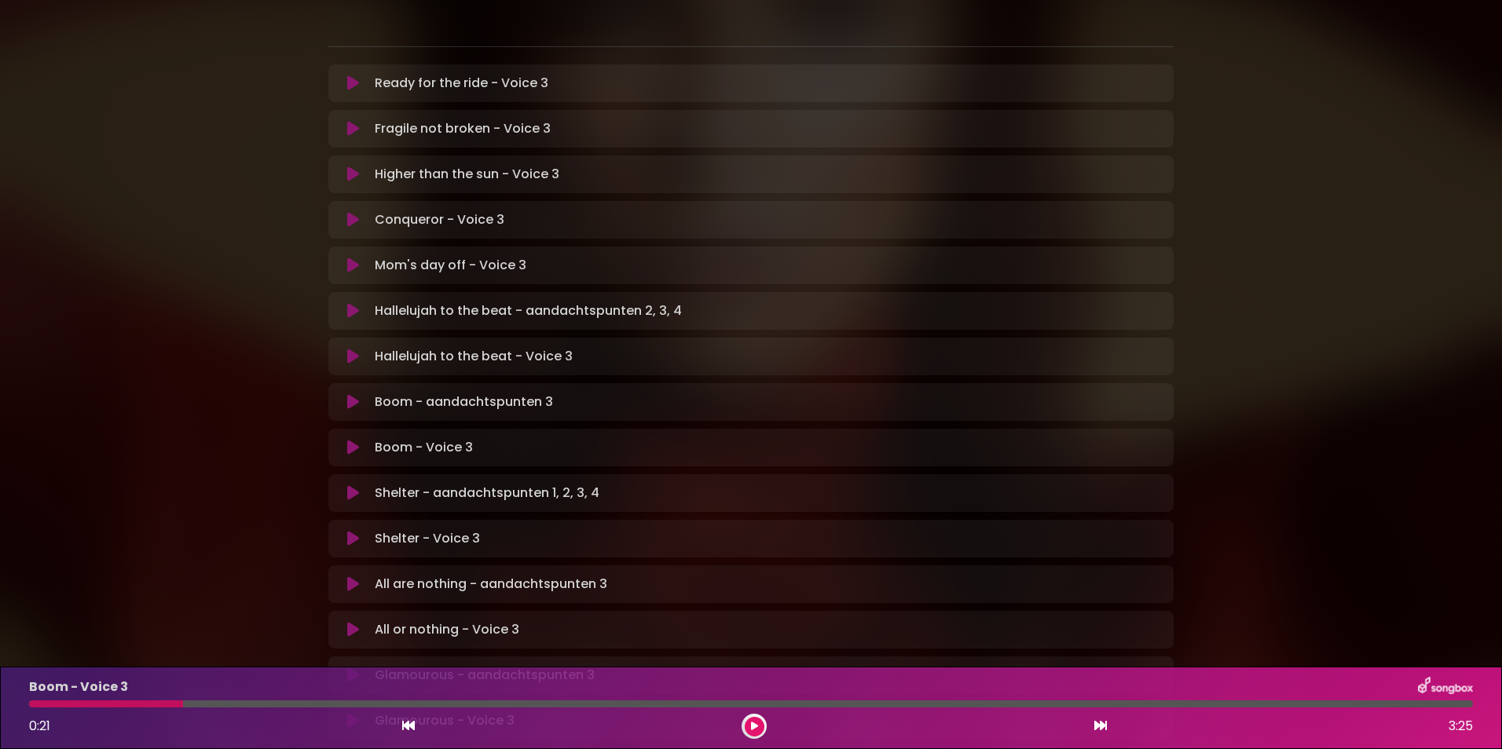
click at [760, 723] on button at bounding box center [754, 727] width 20 height 20
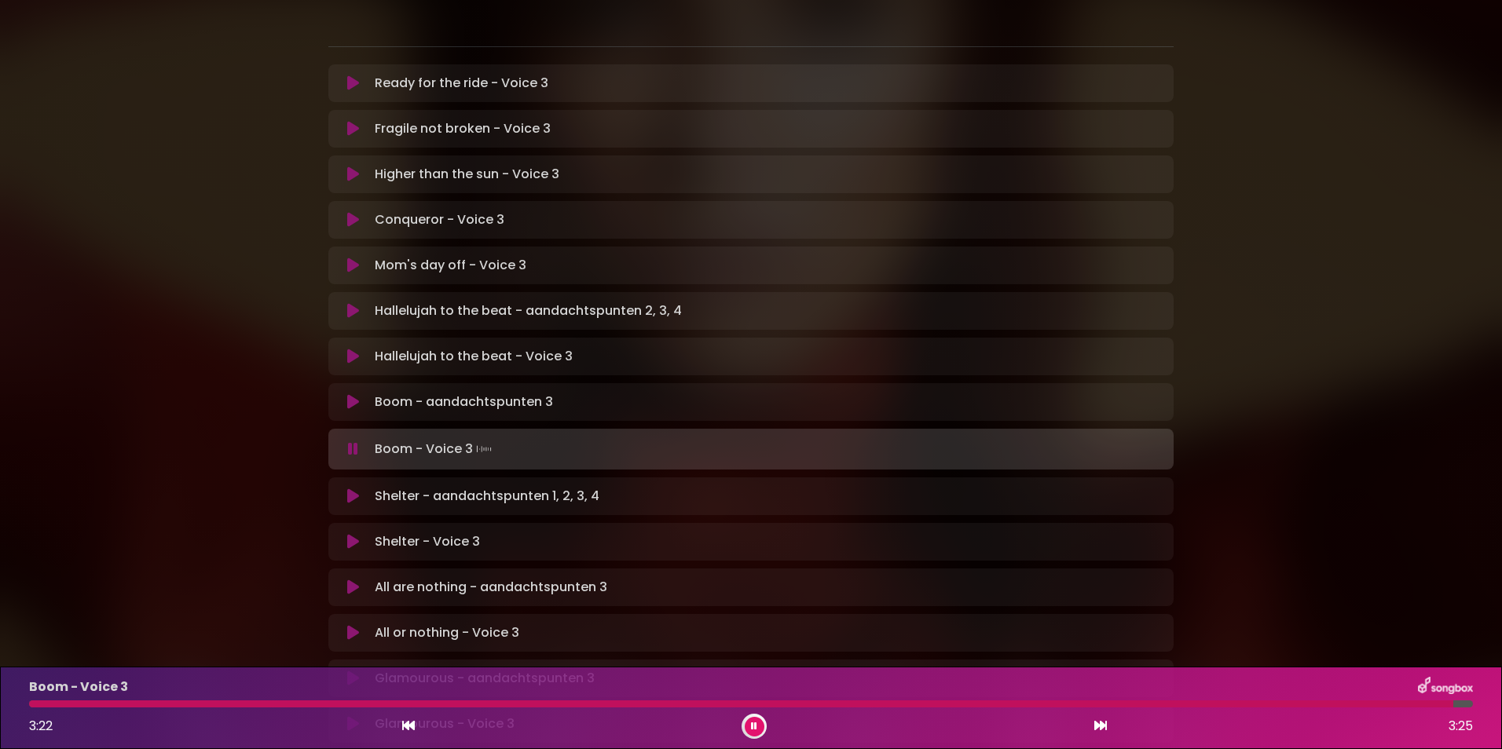
click at [349, 303] on icon at bounding box center [353, 311] width 12 height 16
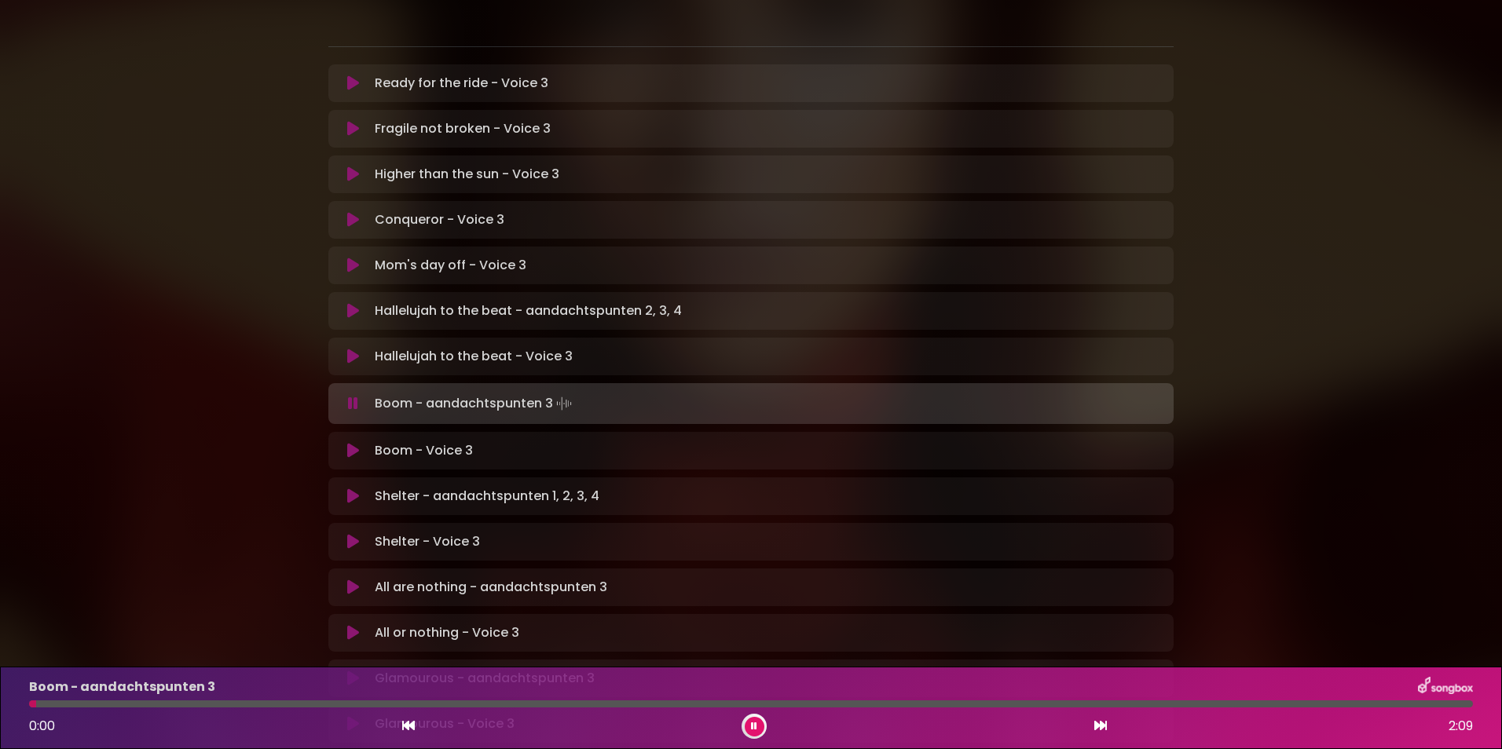
click at [383, 256] on p "Mom's day off - Voice 3 Loading Track..." at bounding box center [451, 265] width 152 height 19
click at [353, 258] on icon at bounding box center [353, 266] width 12 height 16
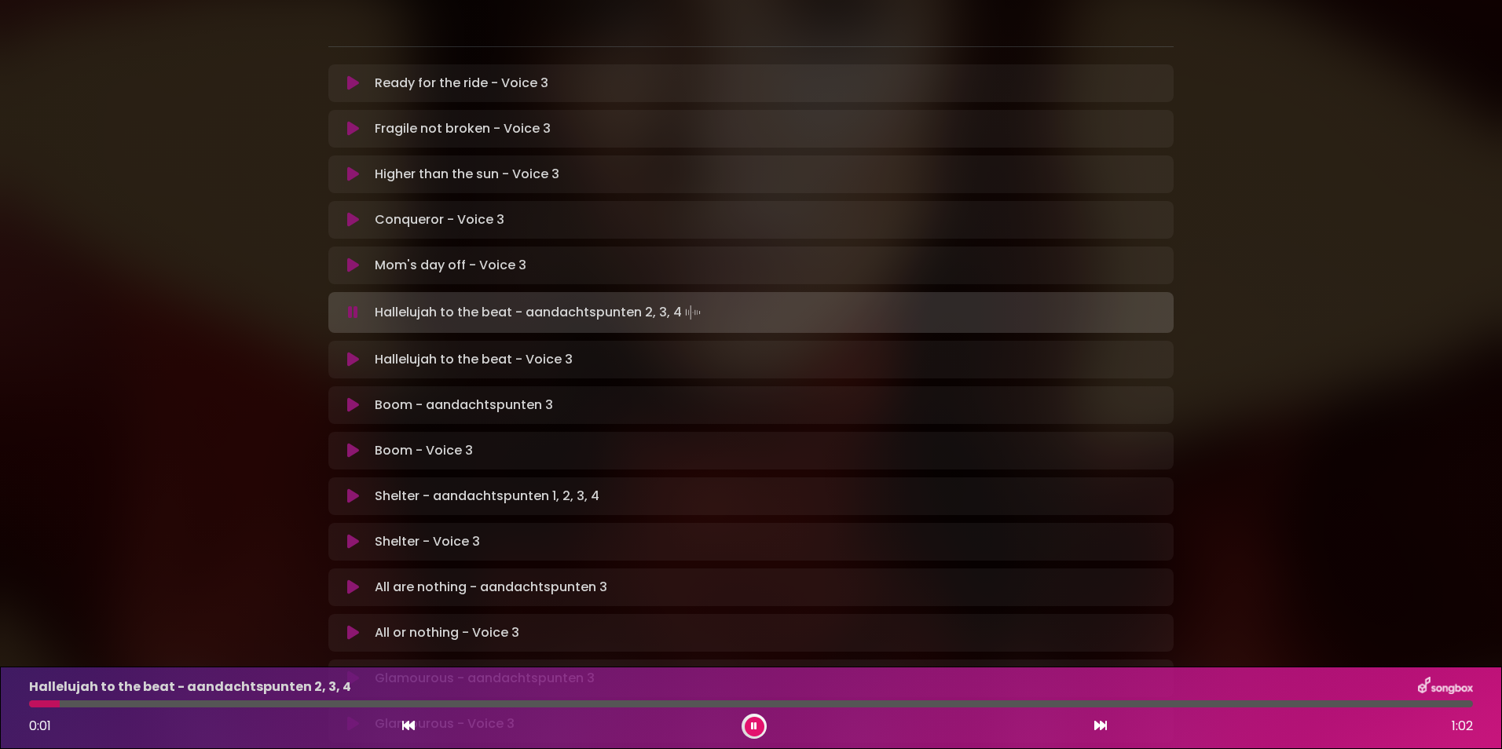
click at [346, 212] on button at bounding box center [353, 220] width 31 height 16
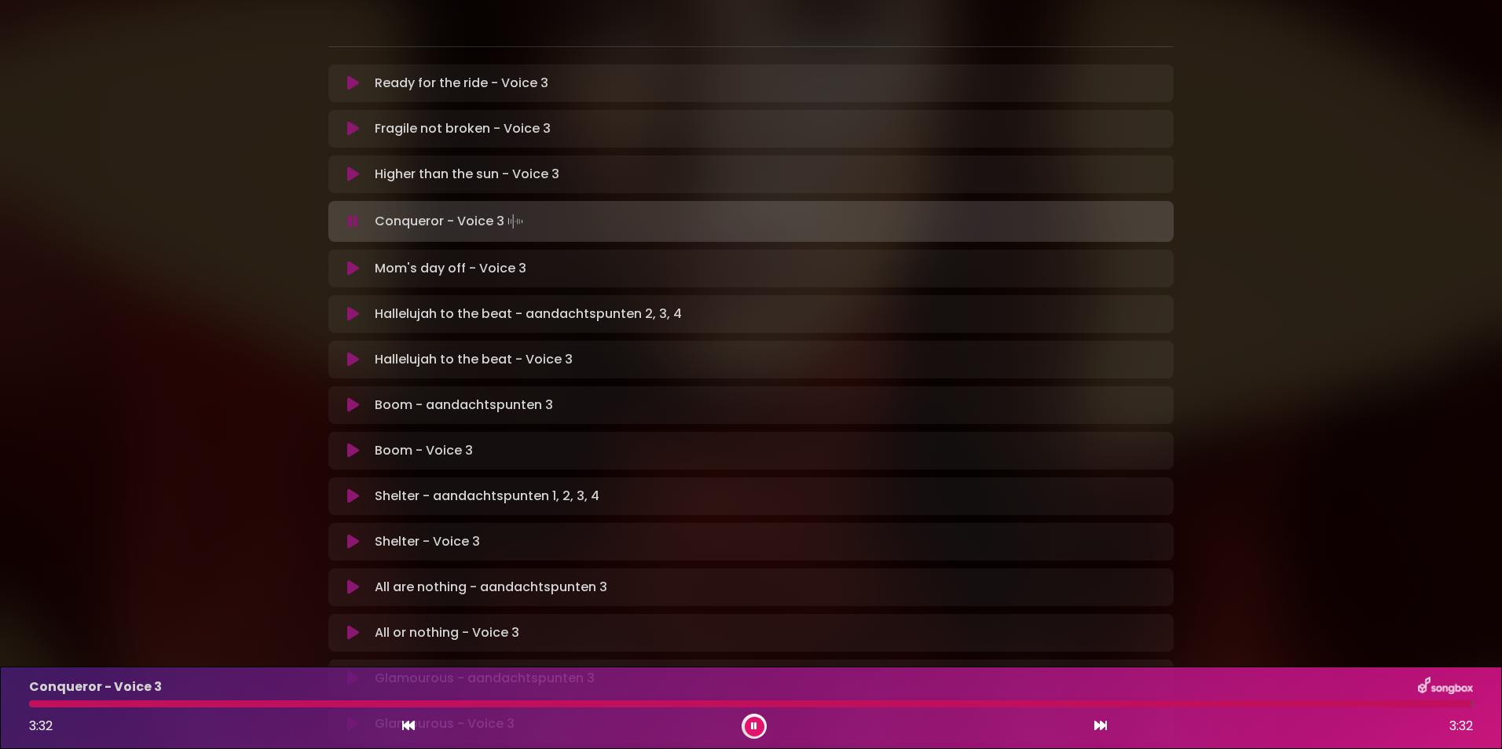
click at [1392, 702] on div at bounding box center [750, 704] width 1442 height 7
click at [1365, 705] on div at bounding box center [715, 704] width 1373 height 7
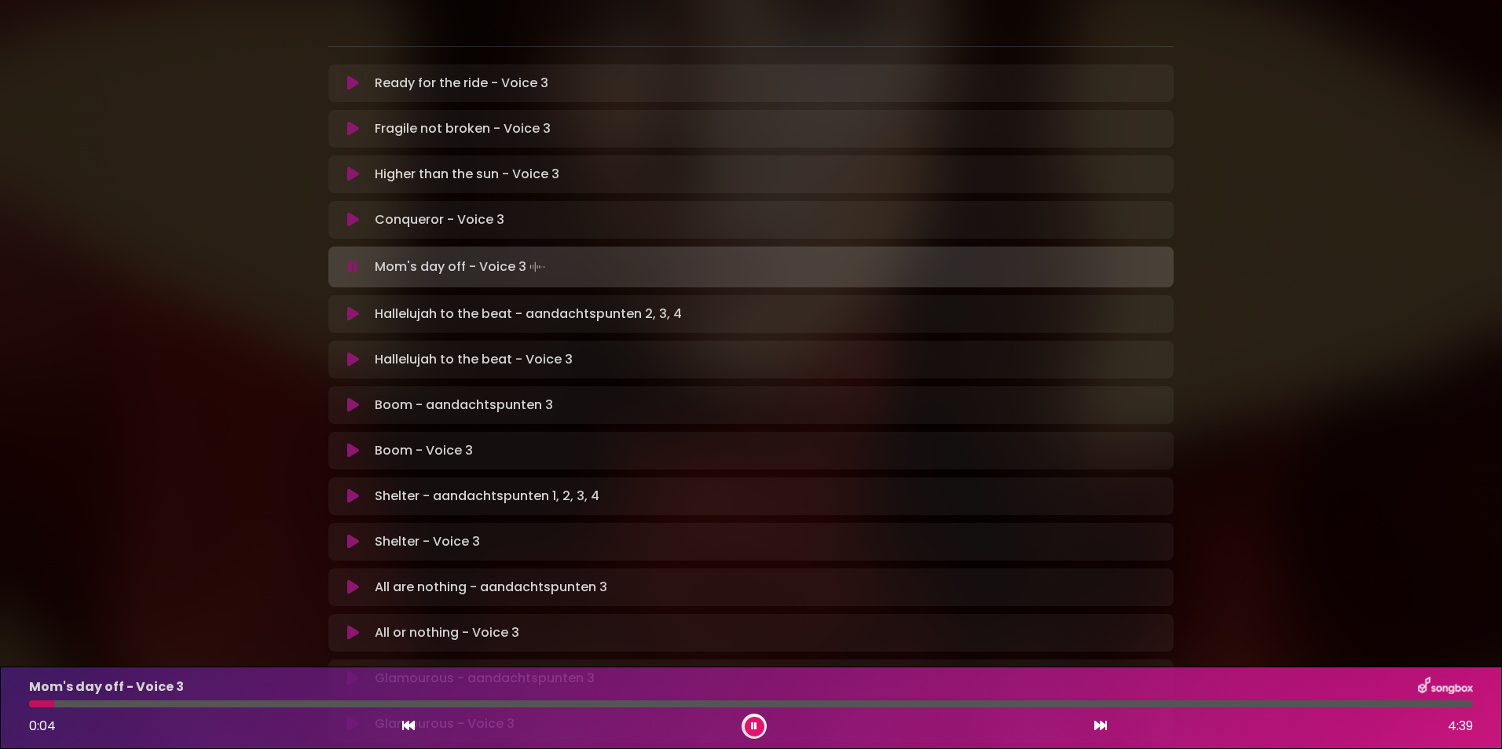
click at [352, 166] on icon at bounding box center [353, 174] width 12 height 16
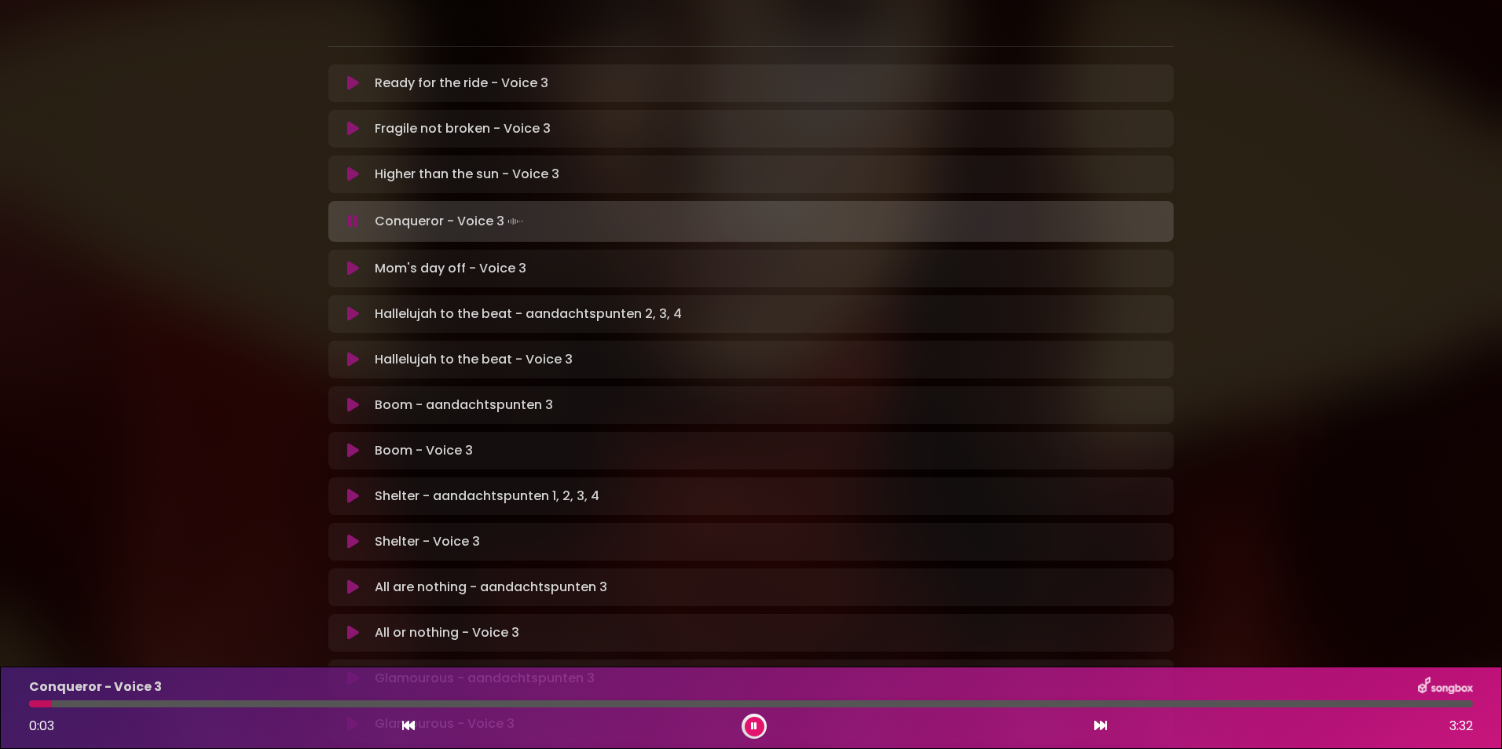
click at [752, 720] on button at bounding box center [754, 727] width 20 height 20
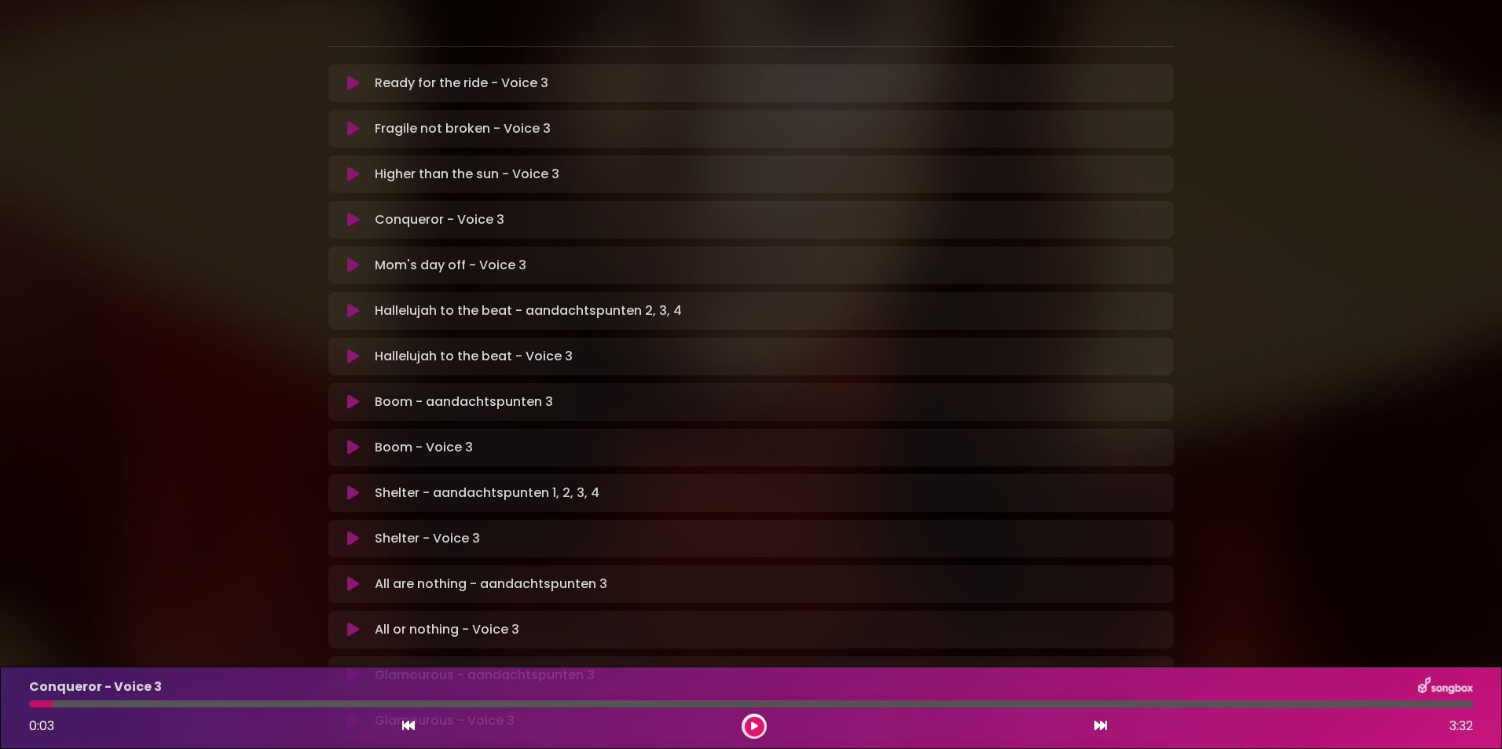
click at [350, 121] on icon at bounding box center [353, 129] width 12 height 16
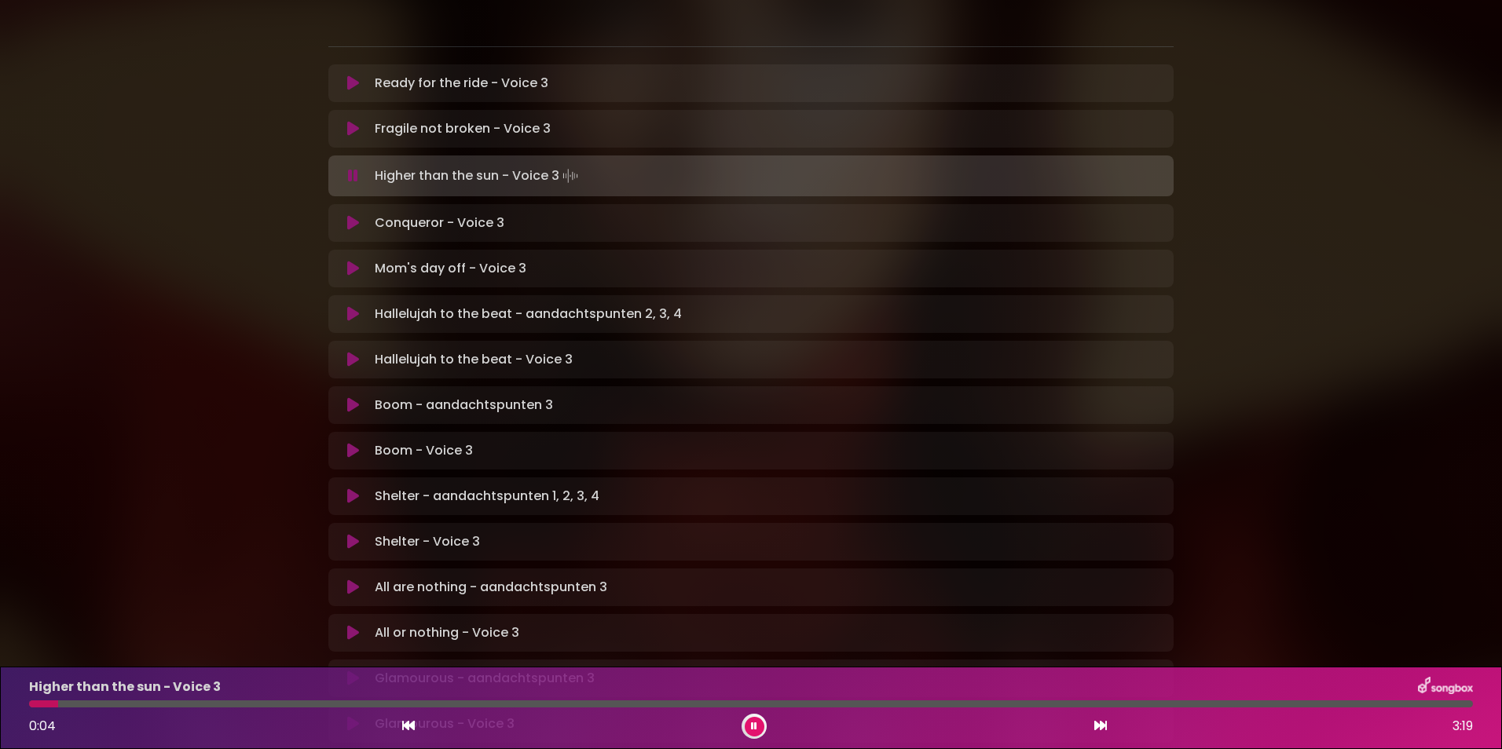
click at [347, 75] on icon at bounding box center [353, 83] width 12 height 16
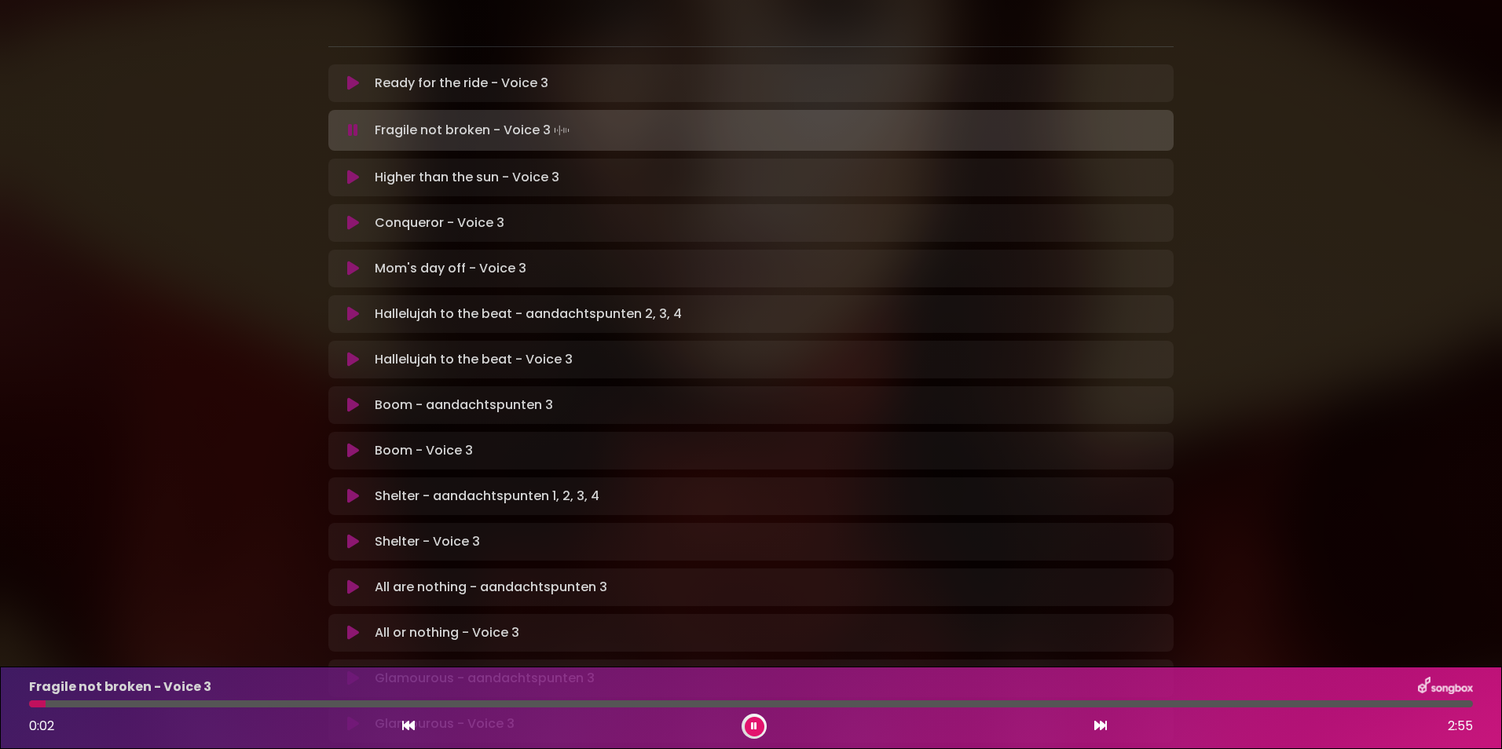
click at [354, 75] on icon at bounding box center [353, 83] width 12 height 16
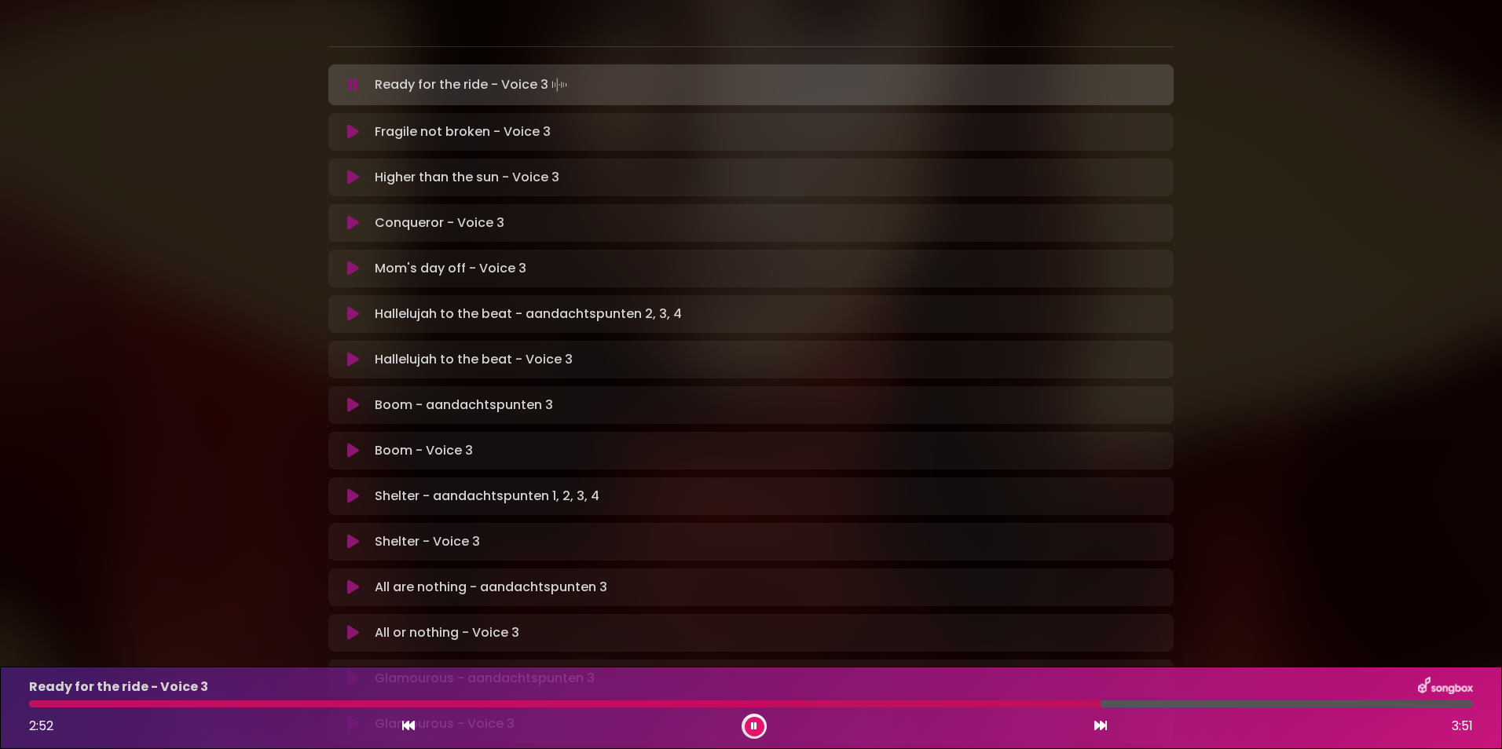
click at [797, 701] on div at bounding box center [565, 704] width 1072 height 7
click at [692, 704] on div at bounding box center [419, 704] width 780 height 7
click at [604, 703] on div at bounding box center [367, 704] width 677 height 7
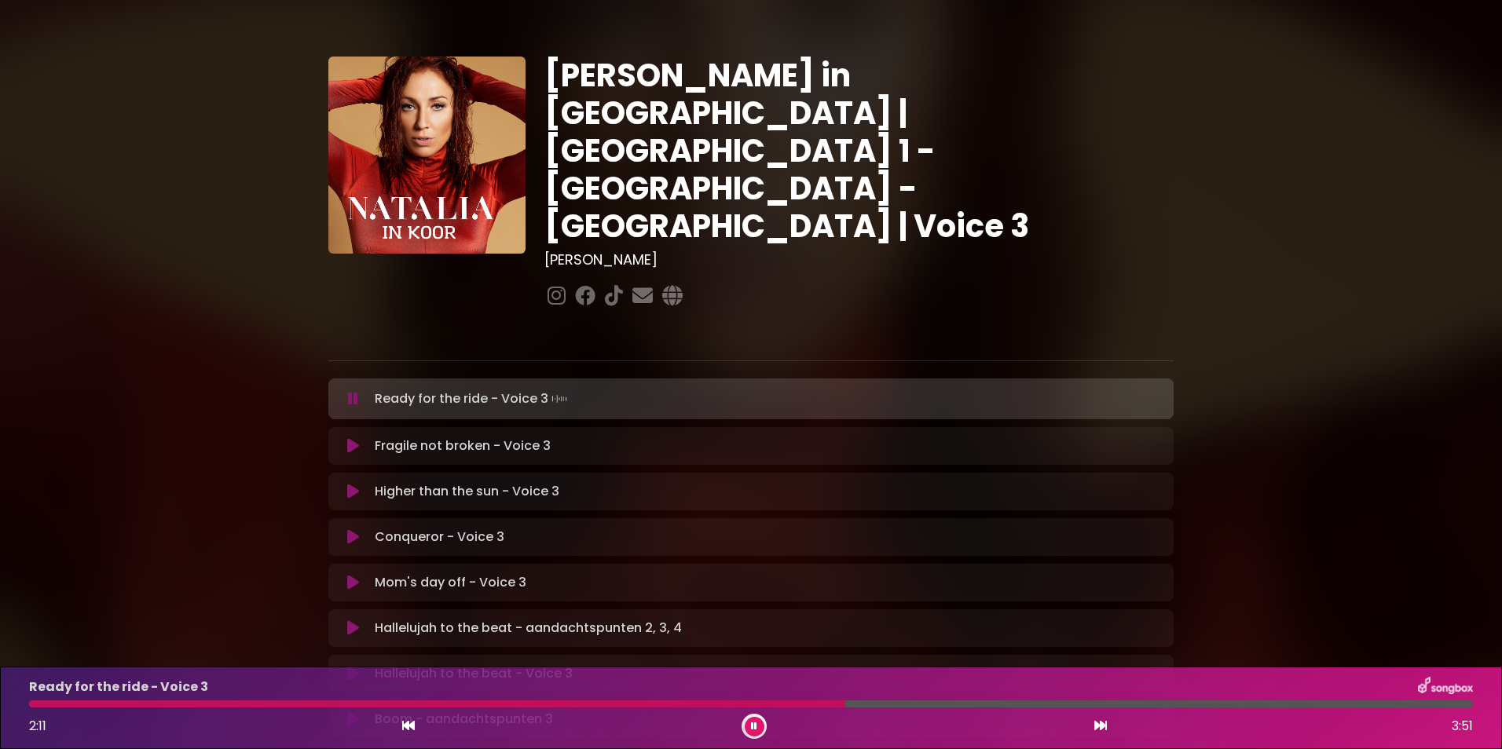
scroll to position [314, 0]
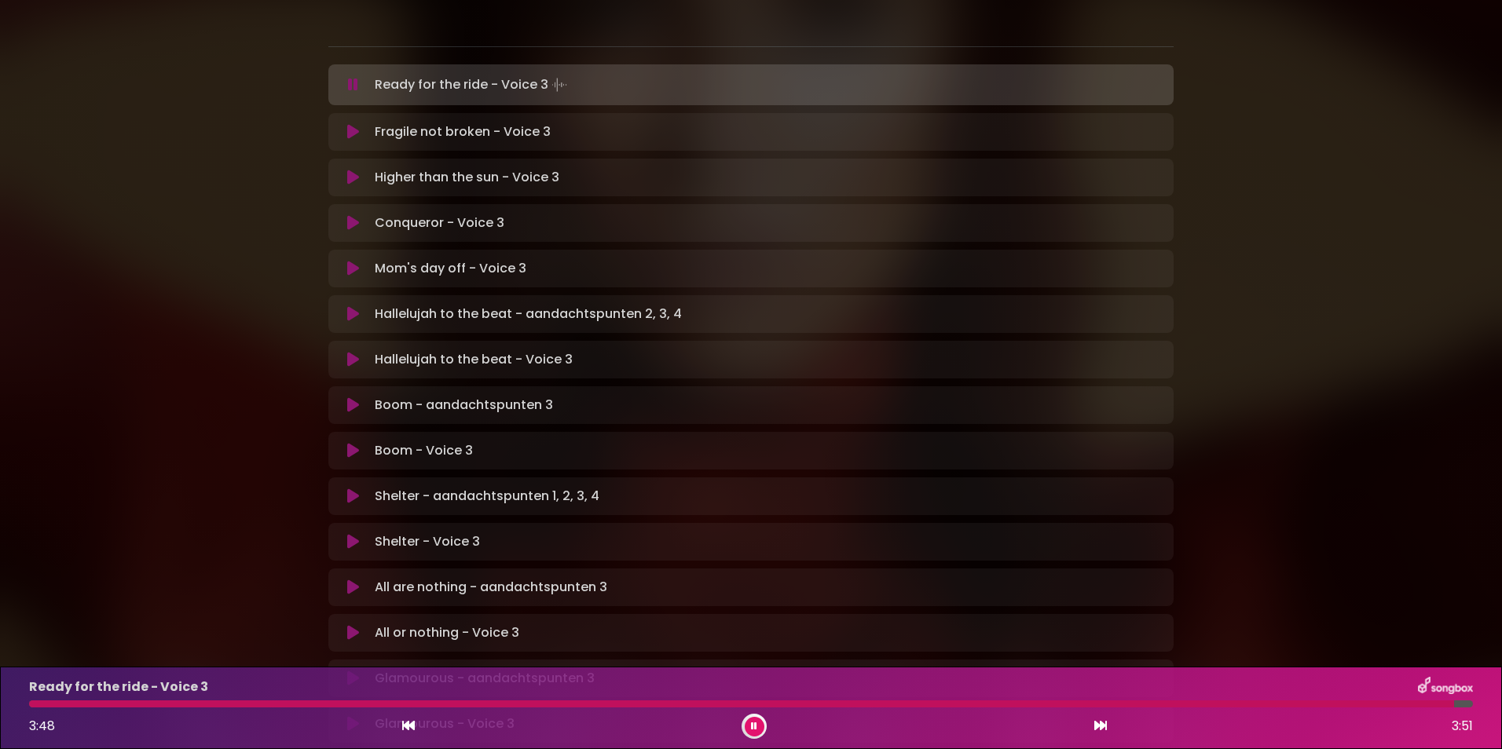
click at [348, 124] on icon at bounding box center [353, 132] width 12 height 16
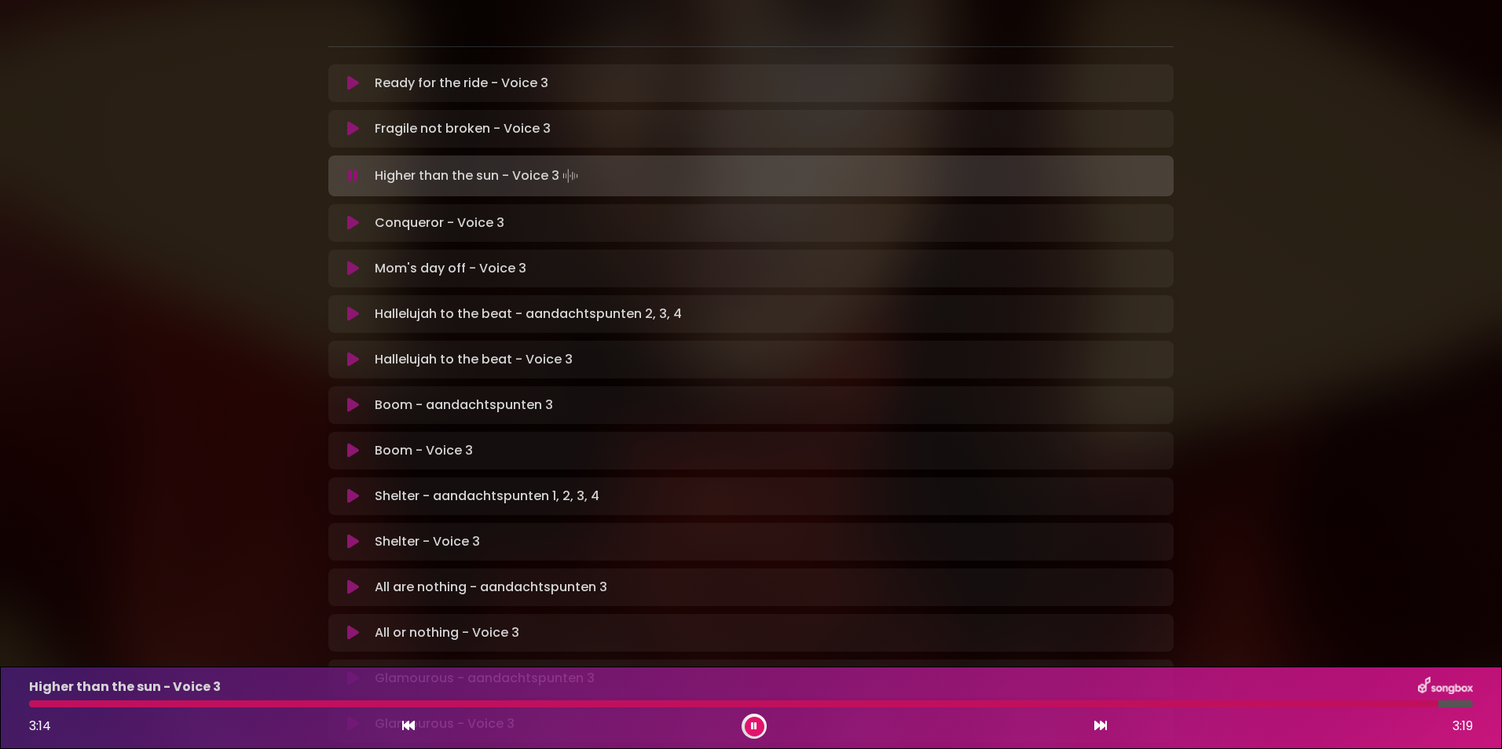
click at [353, 215] on icon at bounding box center [353, 223] width 12 height 16
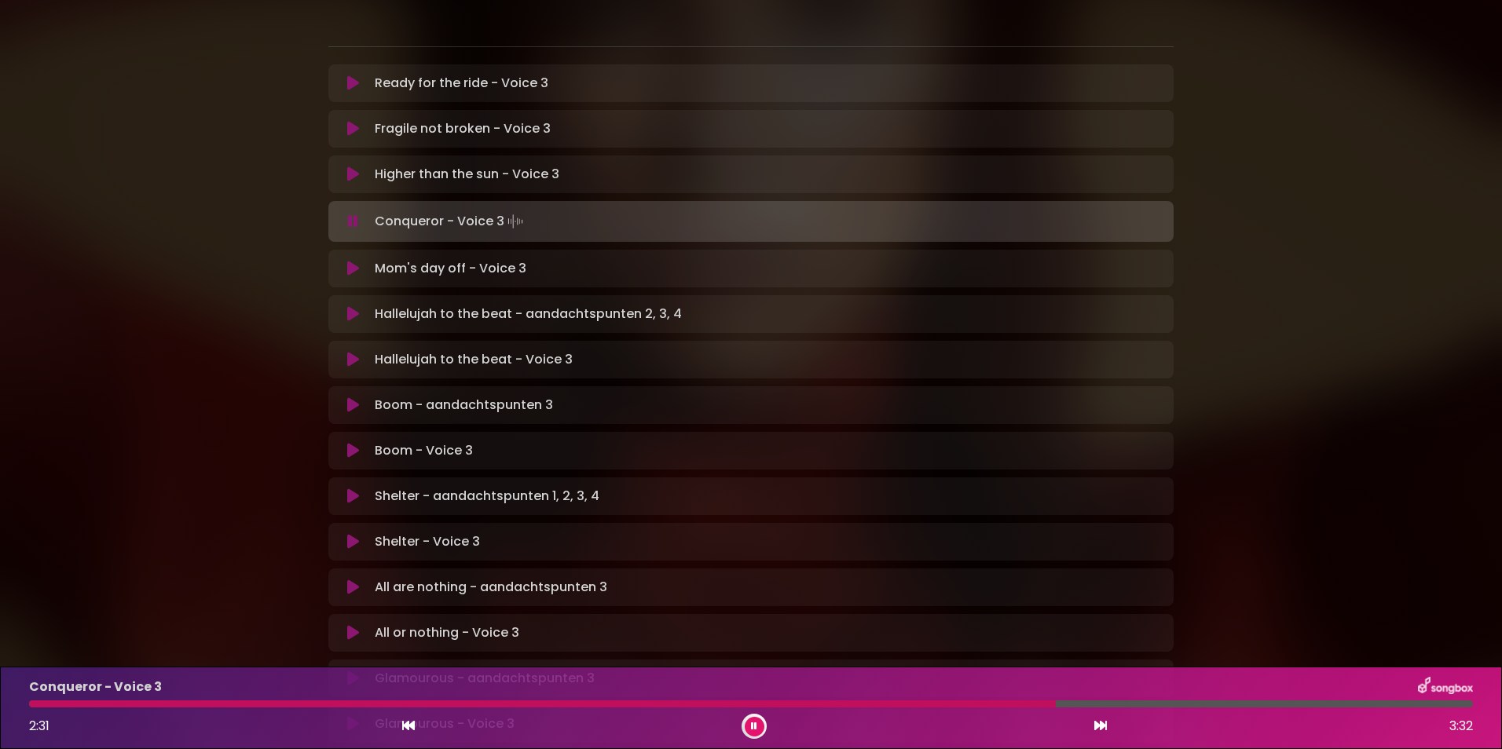
click at [968, 700] on div "Conqueror - Voice 3 2:31 3:32" at bounding box center [751, 708] width 1462 height 62
click at [968, 701] on div at bounding box center [545, 704] width 1033 height 7
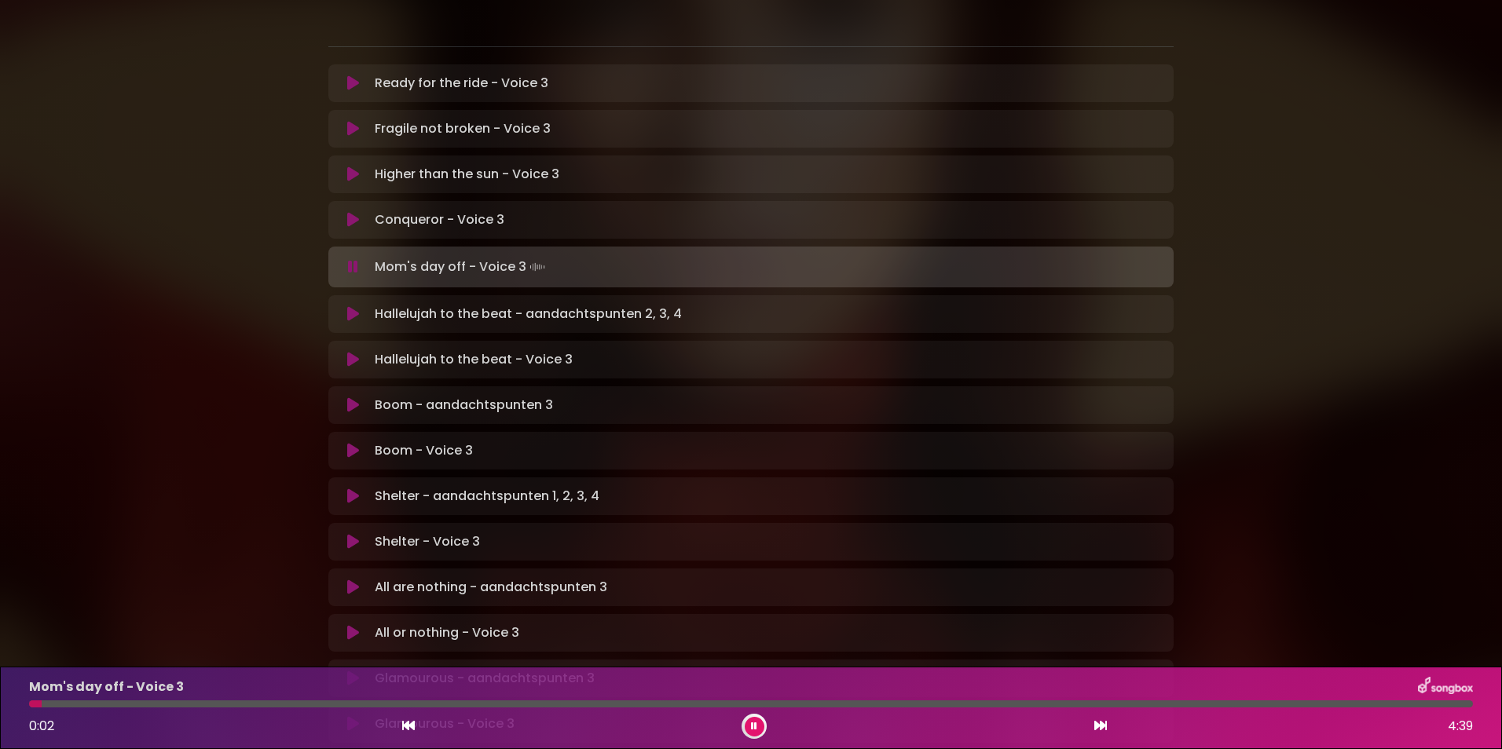
click at [350, 306] on icon at bounding box center [353, 314] width 12 height 16
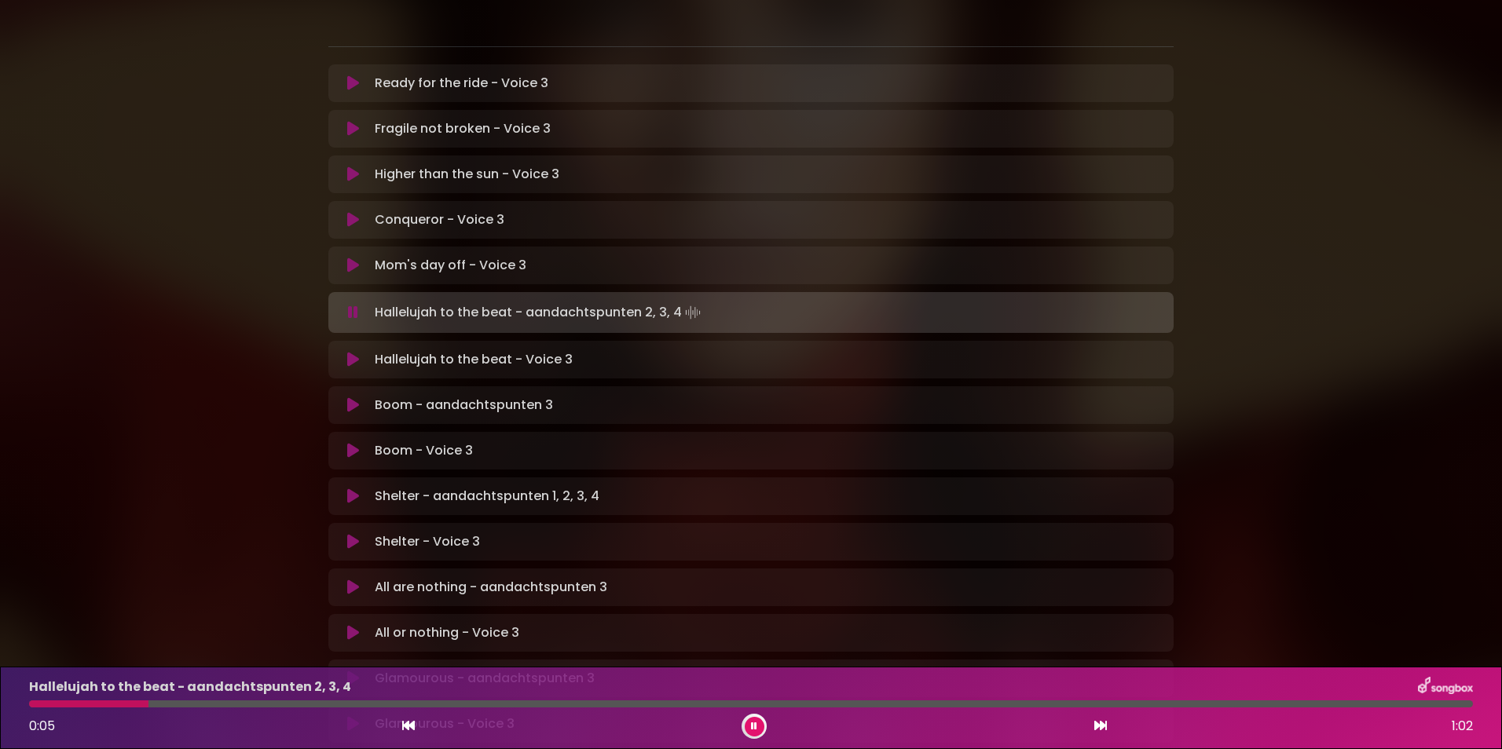
click at [353, 352] on icon at bounding box center [353, 360] width 12 height 16
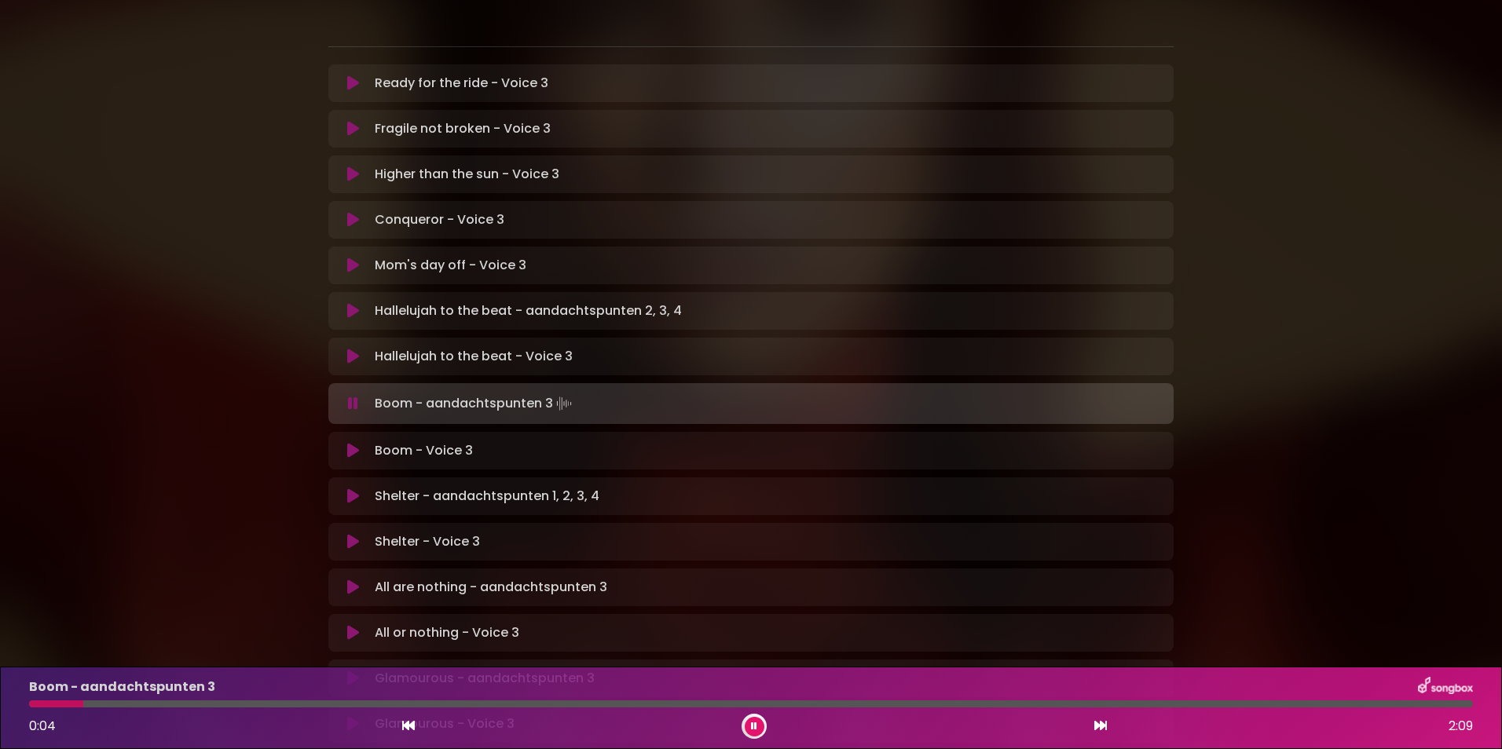
click at [353, 443] on icon at bounding box center [353, 451] width 12 height 16
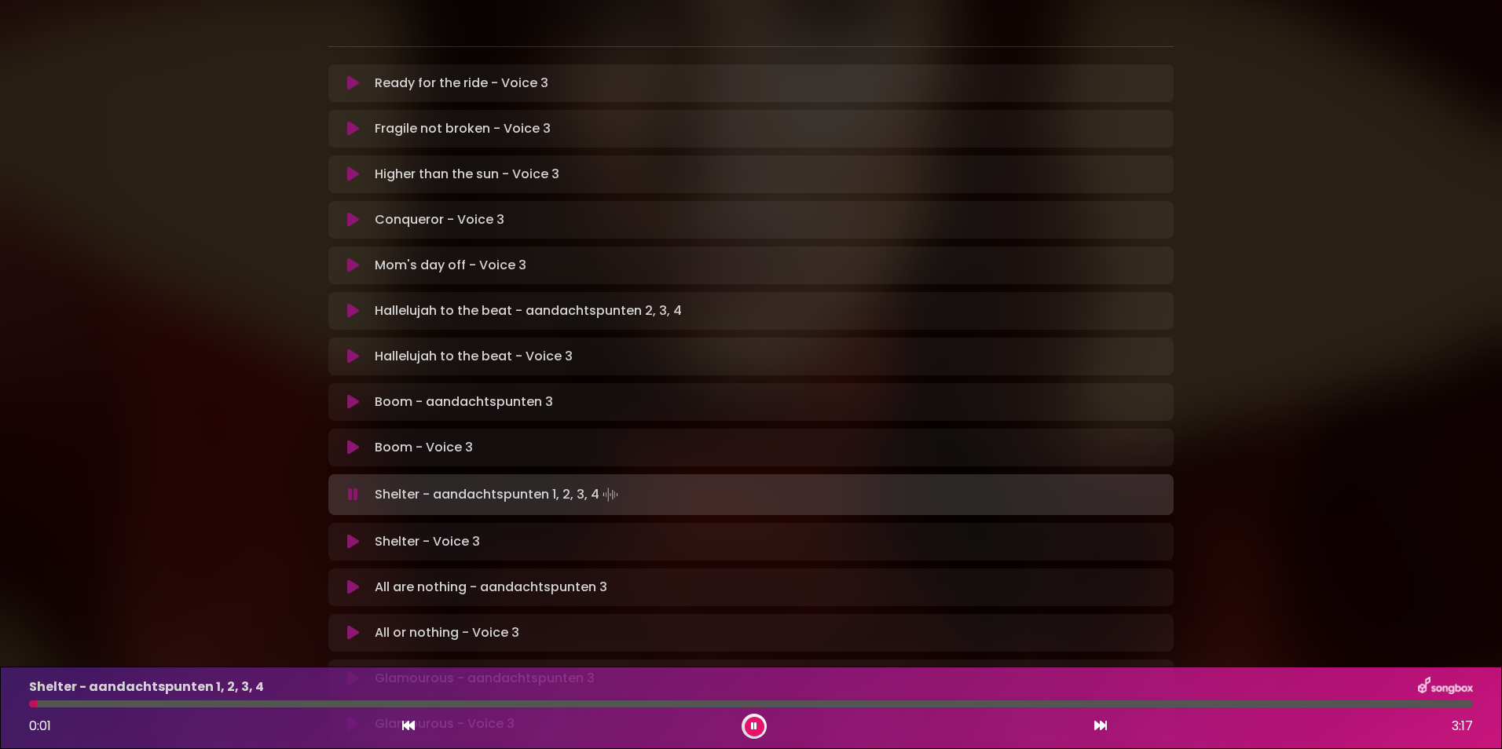
click at [345, 534] on button at bounding box center [353, 542] width 31 height 16
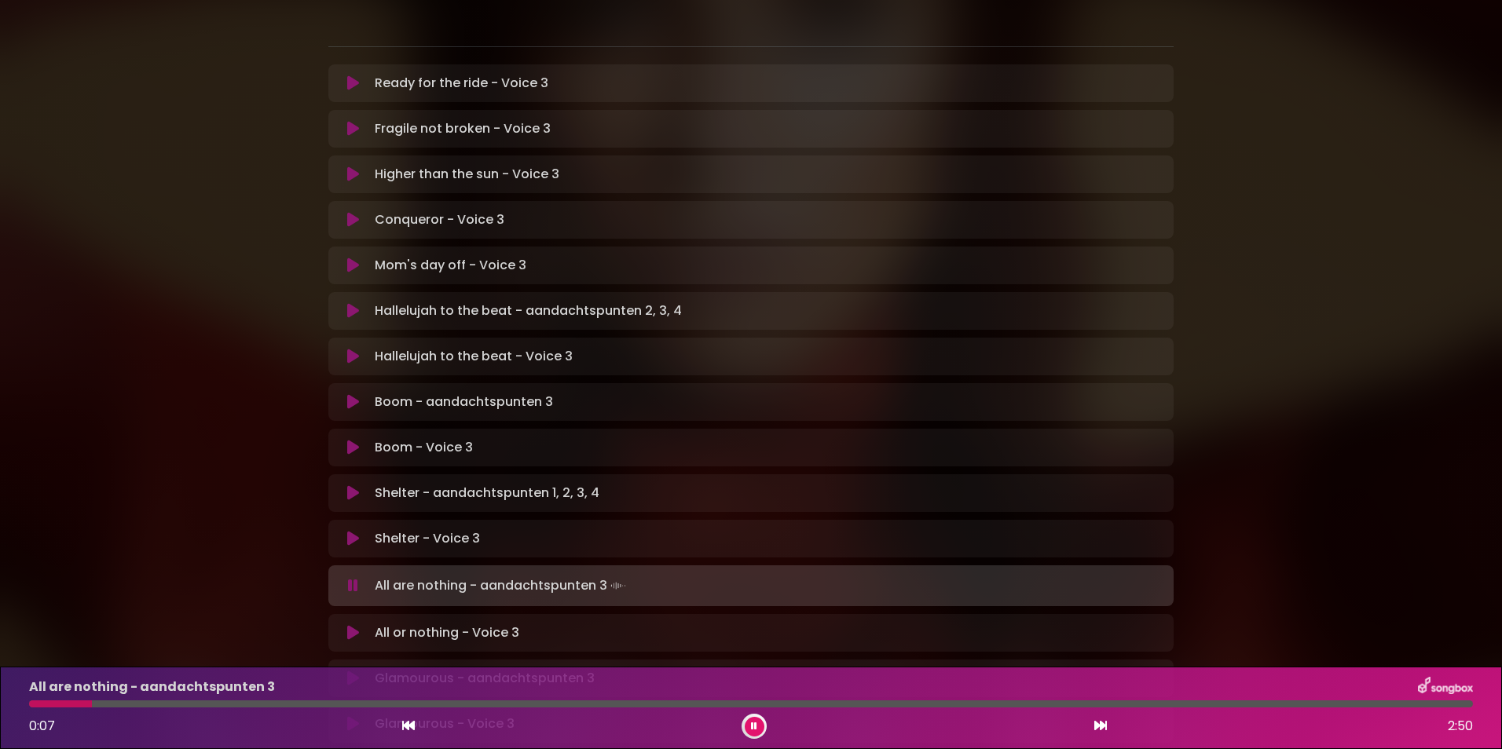
click at [349, 625] on icon at bounding box center [353, 633] width 12 height 16
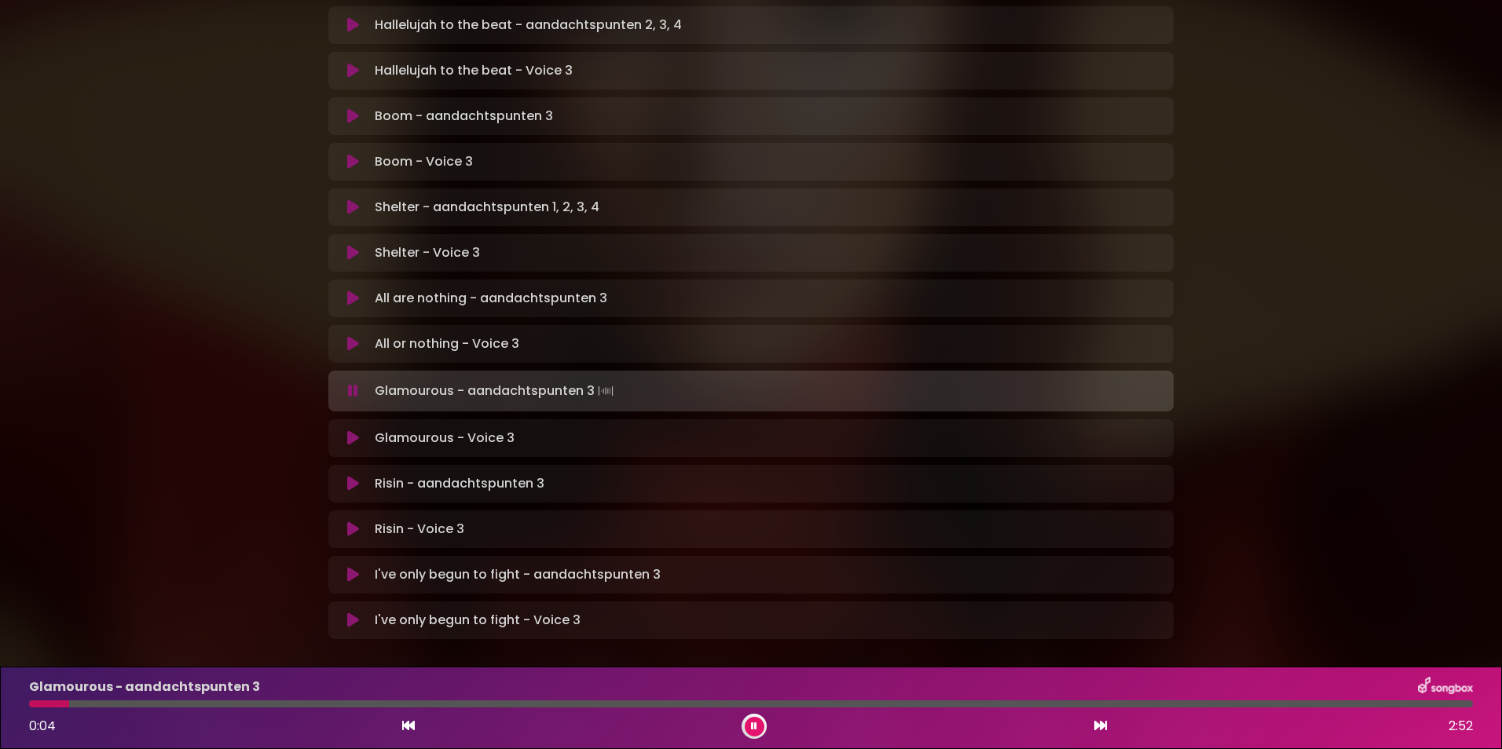
scroll to position [615, 0]
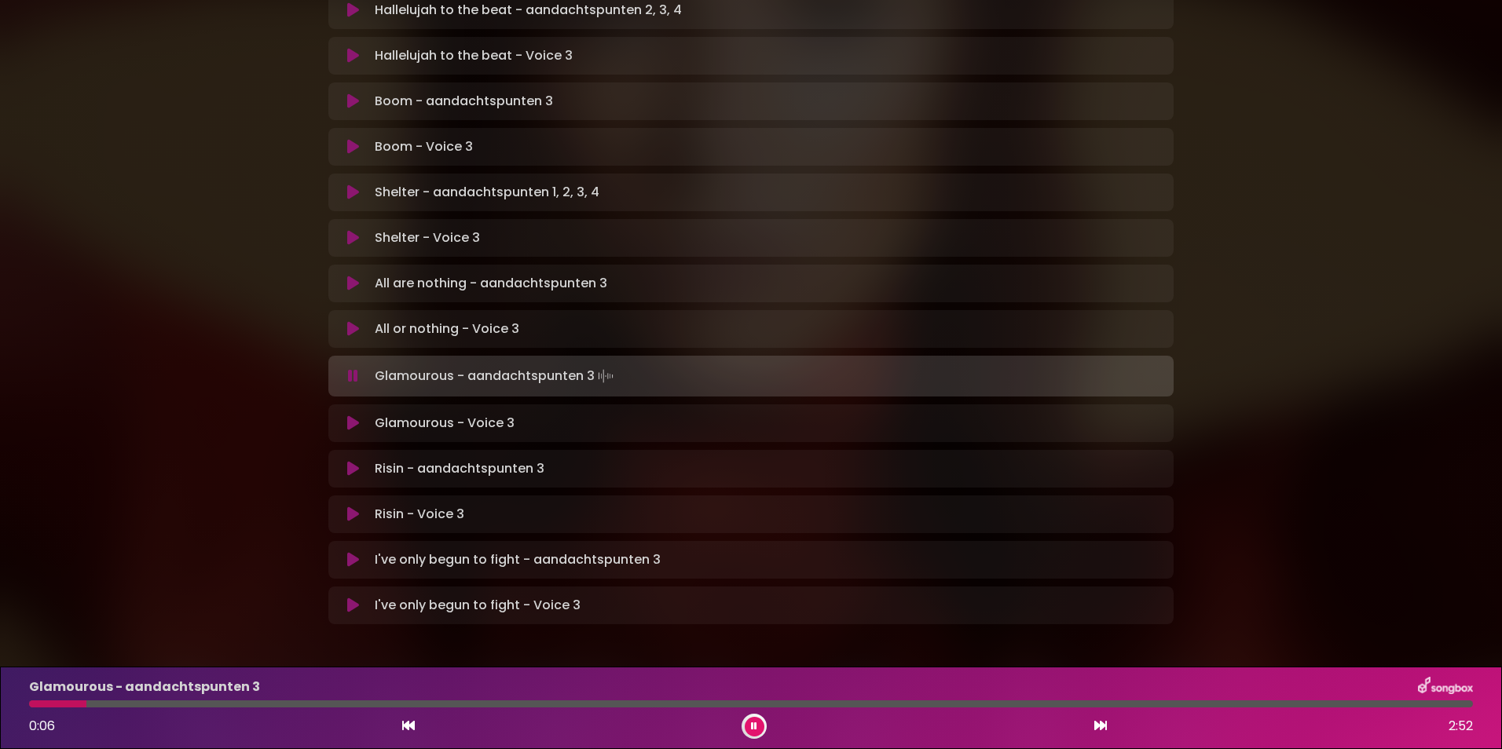
click at [347, 415] on icon at bounding box center [353, 423] width 12 height 16
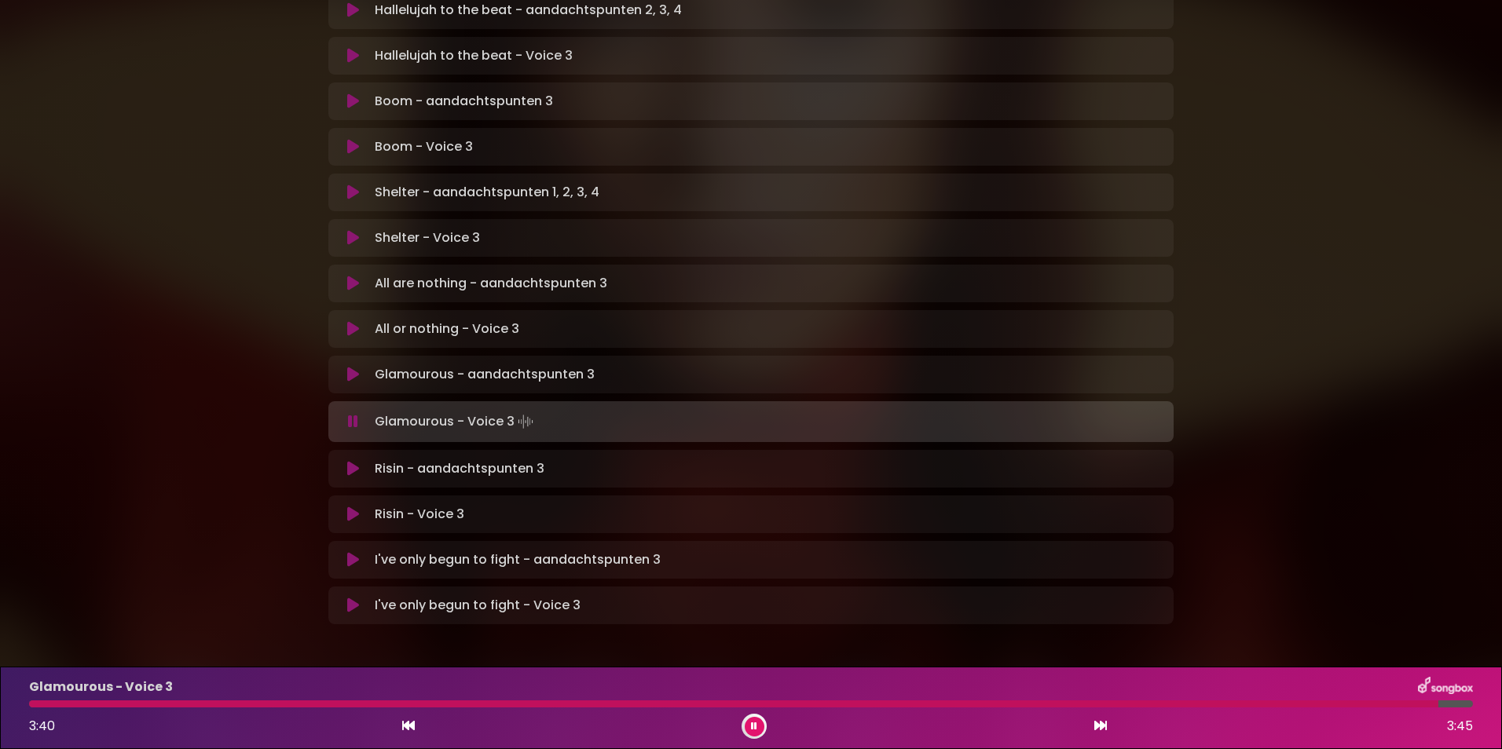
click at [354, 552] on icon at bounding box center [353, 560] width 12 height 16
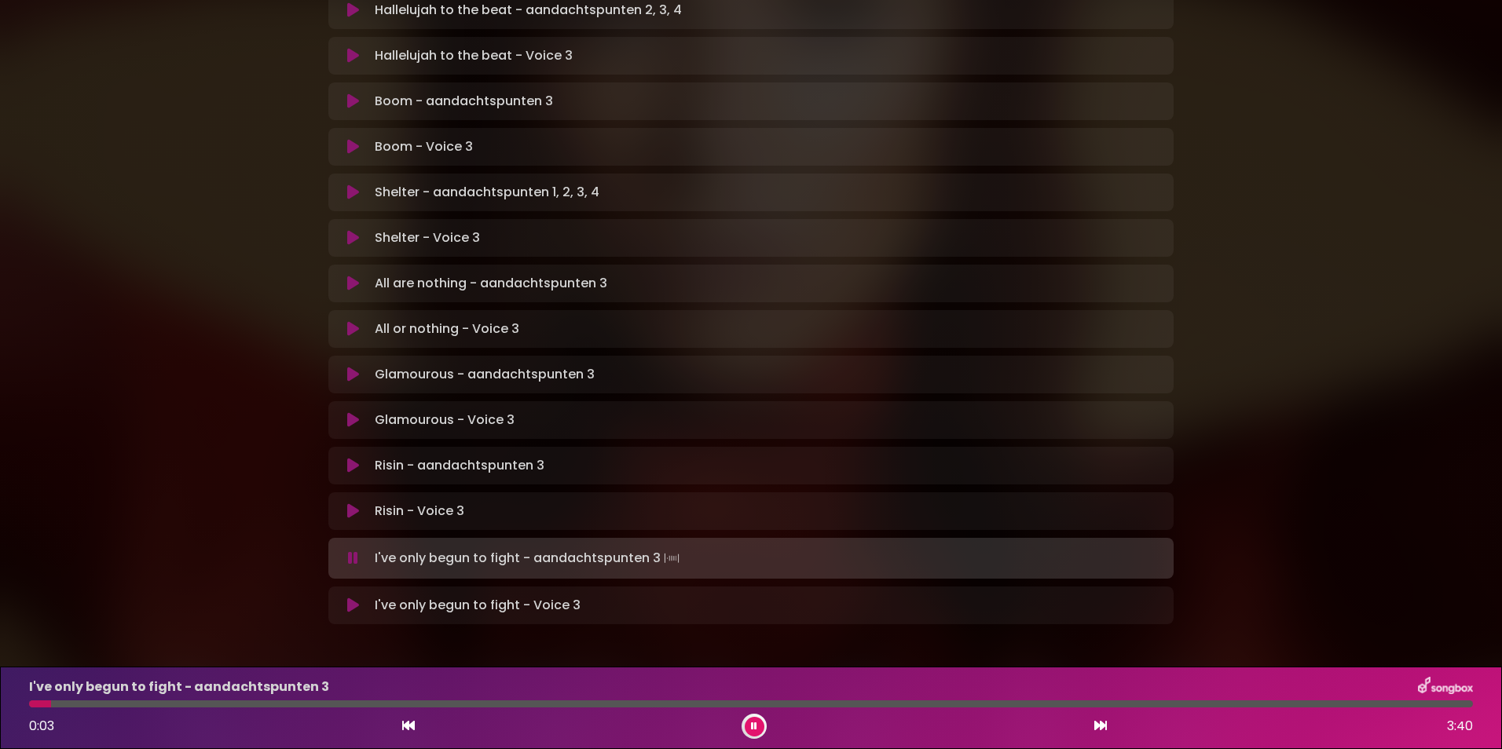
click at [346, 598] on button at bounding box center [353, 606] width 31 height 16
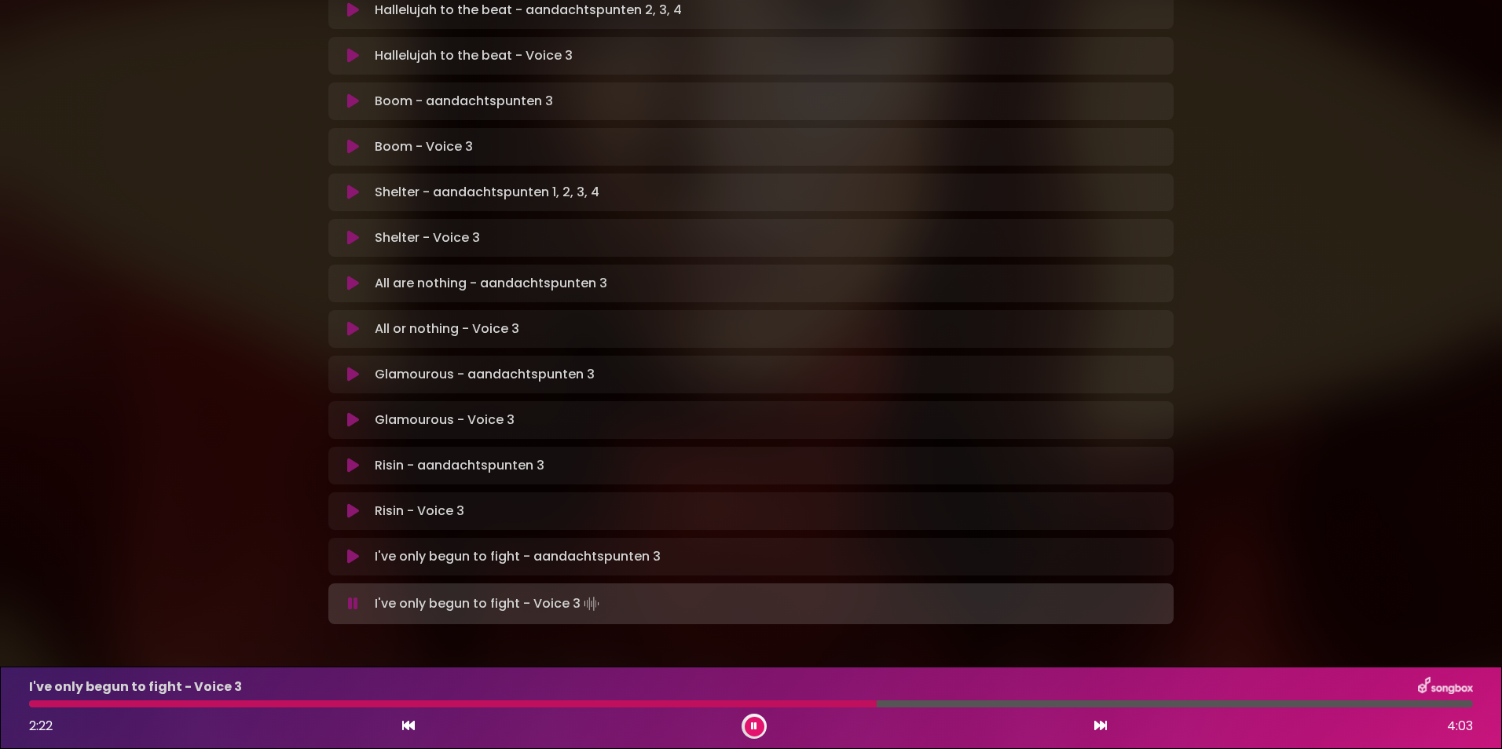
click at [806, 704] on div at bounding box center [452, 704] width 847 height 7
click at [806, 704] on div at bounding box center [447, 704] width 837 height 7
click at [806, 704] on div at bounding box center [503, 704] width 949 height 7
click at [806, 704] on div at bounding box center [677, 704] width 1297 height 7
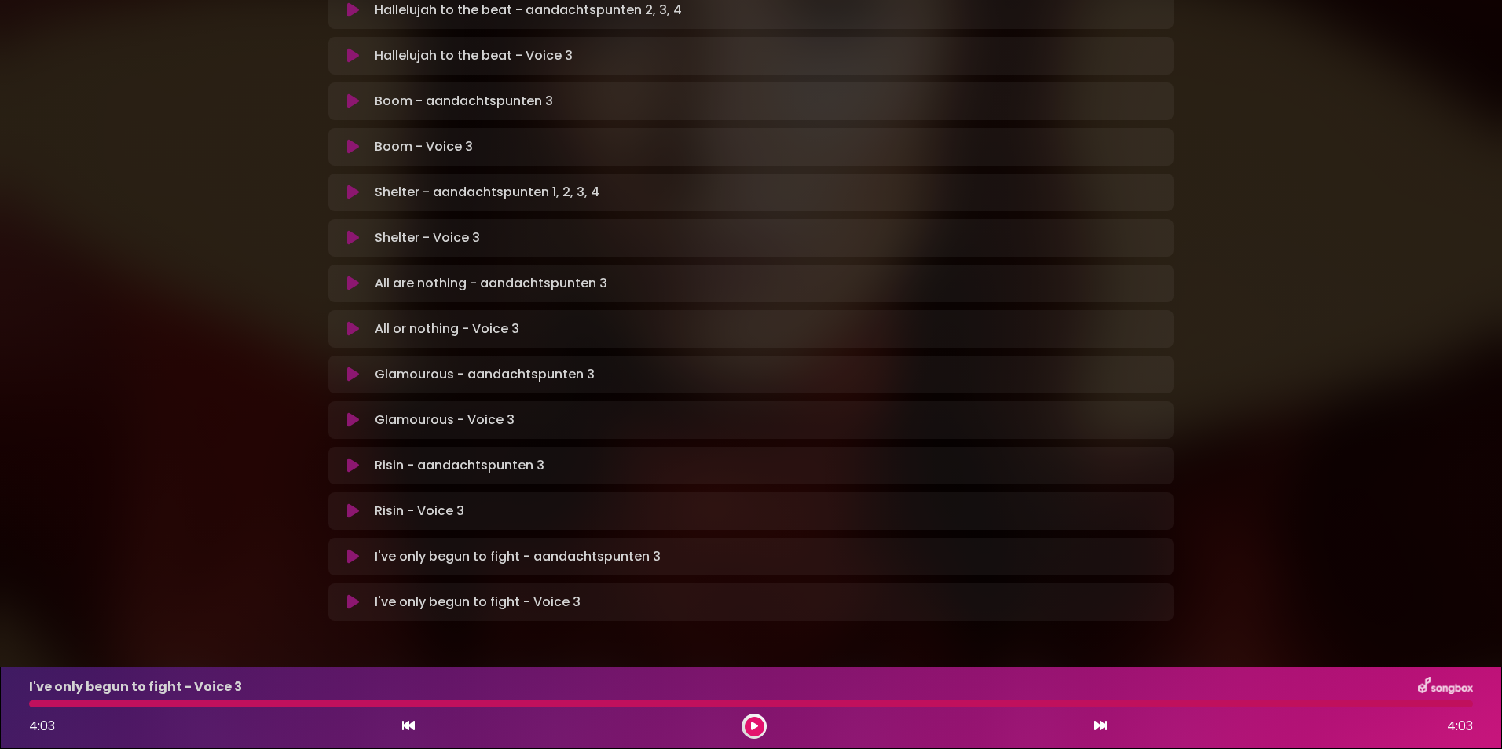
scroll to position [612, 0]
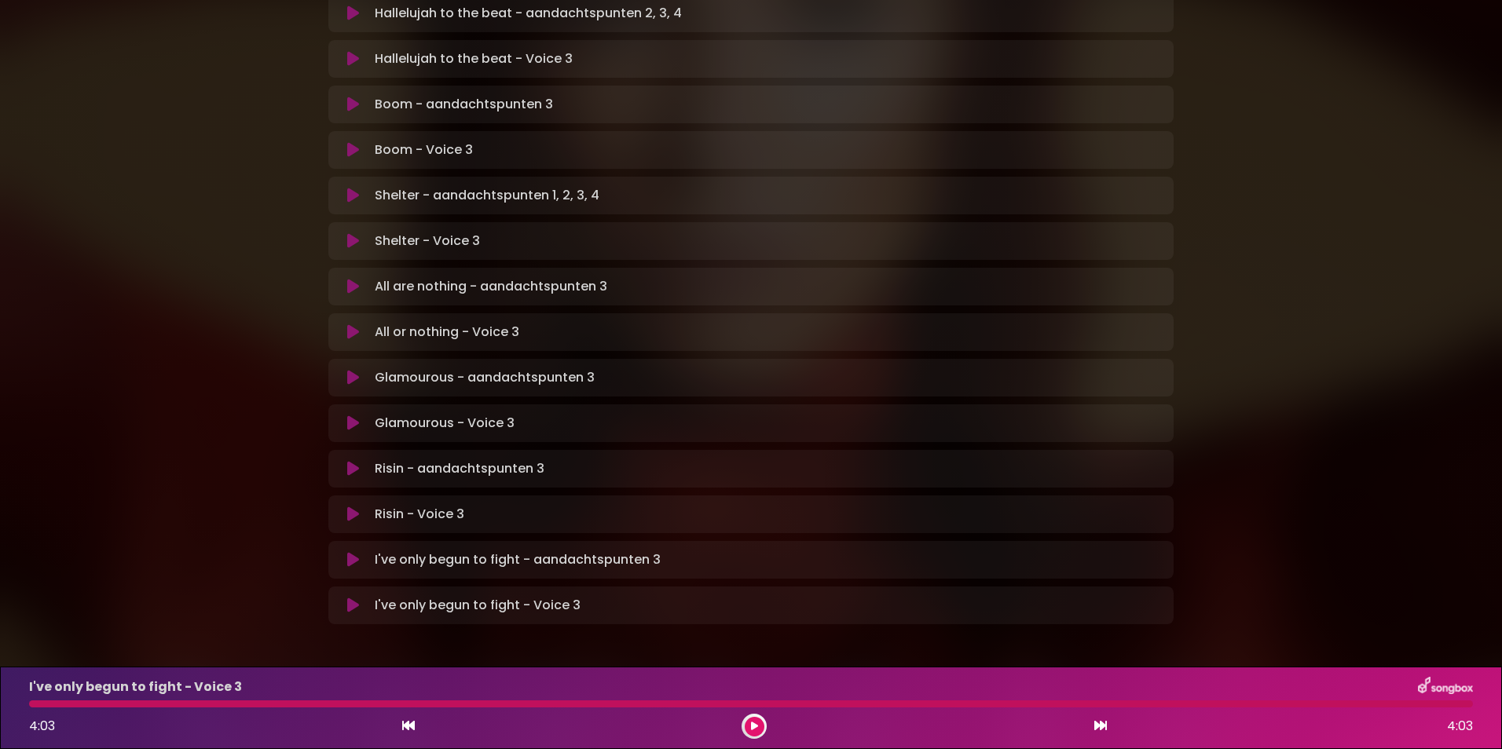
click at [806, 704] on div at bounding box center [750, 704] width 1443 height 7
click at [759, 727] on button at bounding box center [754, 727] width 20 height 20
click at [348, 507] on icon at bounding box center [353, 515] width 12 height 16
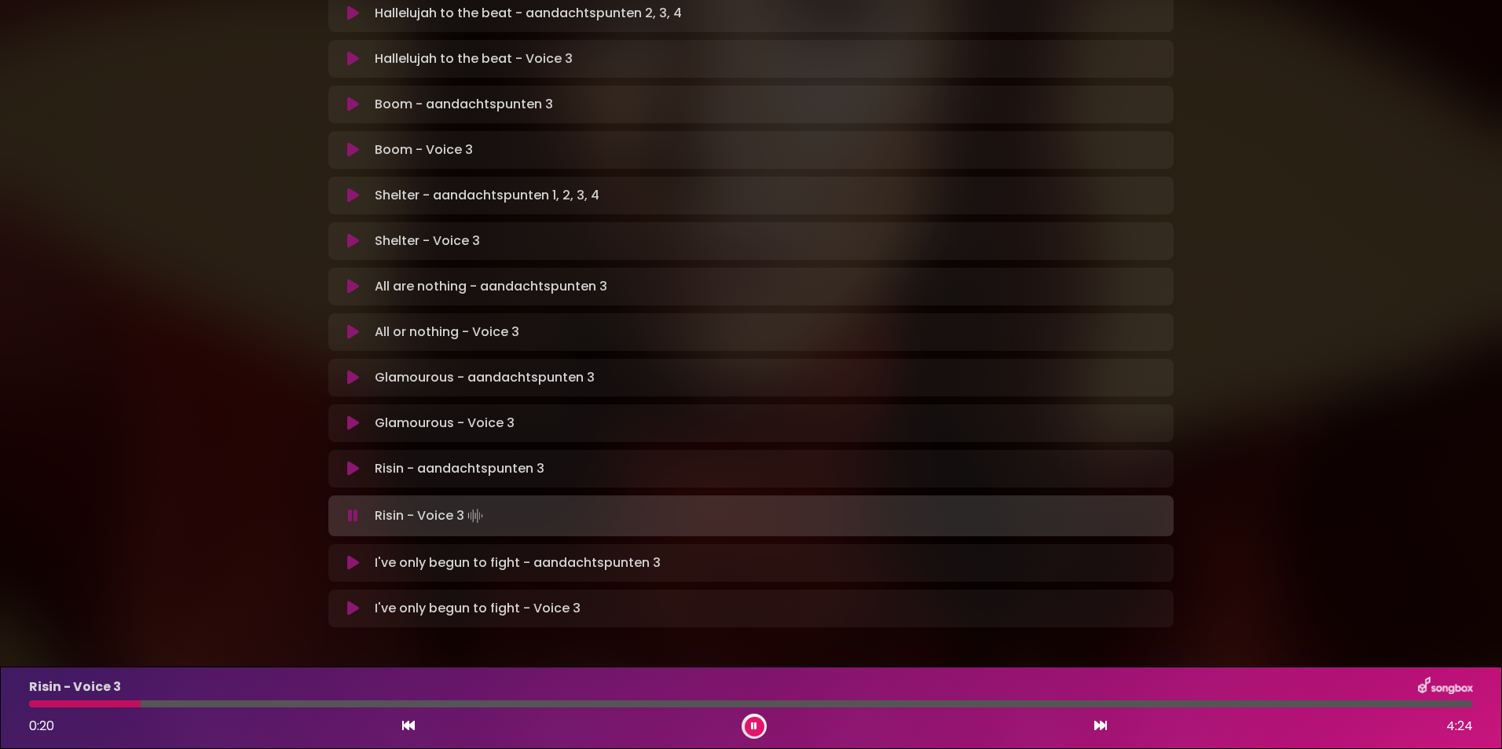
click at [239, 702] on div at bounding box center [750, 704] width 1443 height 7
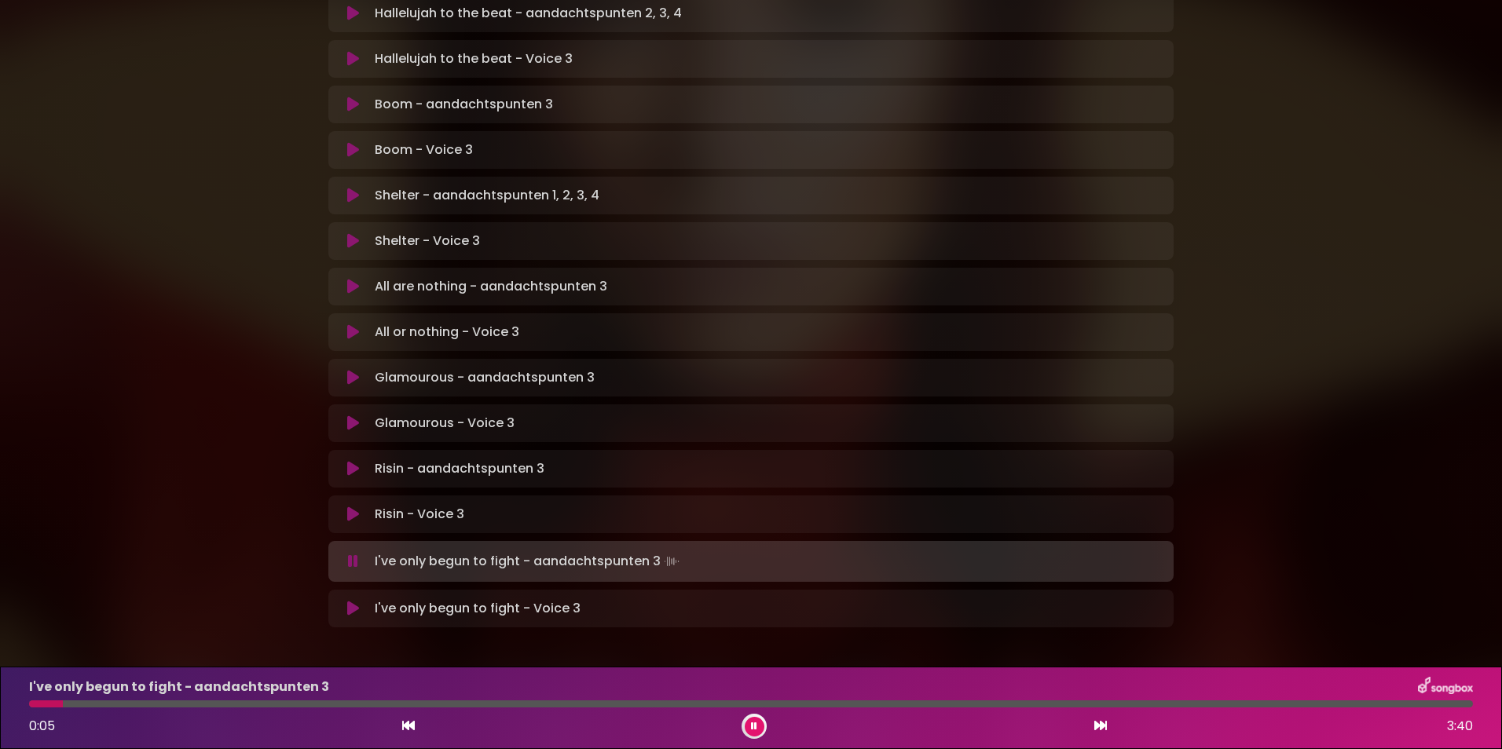
click at [757, 722] on button at bounding box center [754, 727] width 20 height 20
